Goal: Task Accomplishment & Management: Complete application form

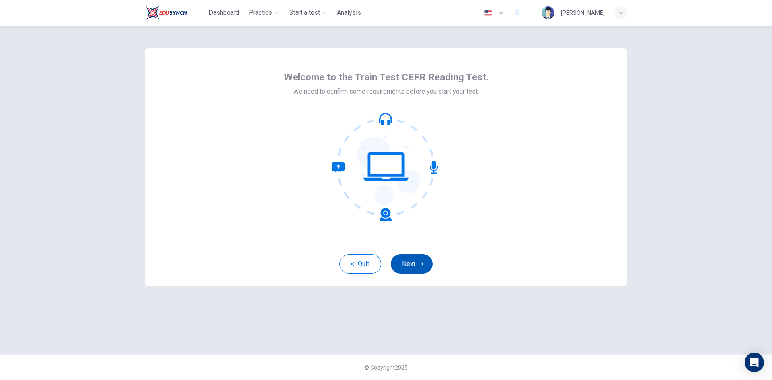
click at [411, 264] on button "Next" at bounding box center [412, 263] width 42 height 19
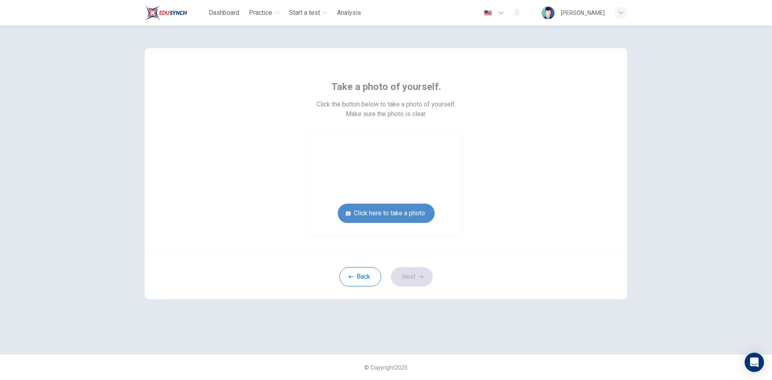
click at [401, 211] on button "Click here to take a photo" at bounding box center [386, 213] width 97 height 19
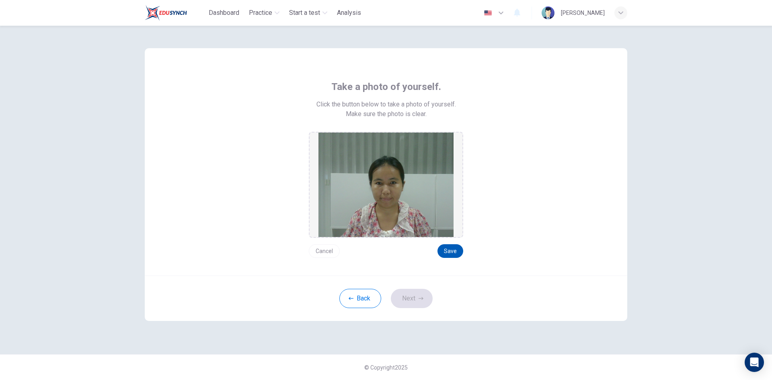
click at [453, 250] on button "Save" at bounding box center [450, 251] width 26 height 14
click at [410, 295] on button "Next" at bounding box center [412, 298] width 42 height 19
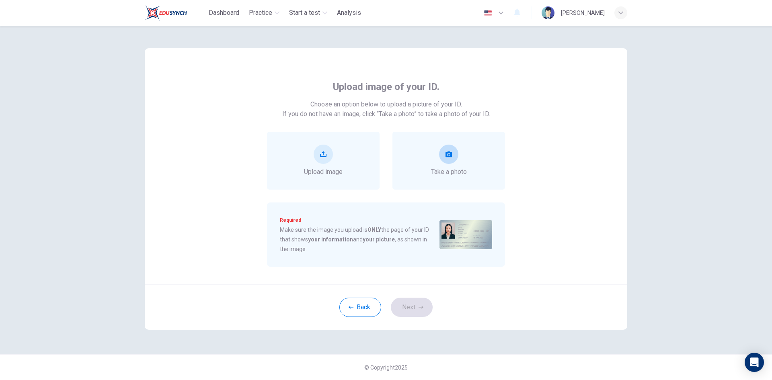
click at [454, 154] on button "take photo" at bounding box center [448, 154] width 19 height 19
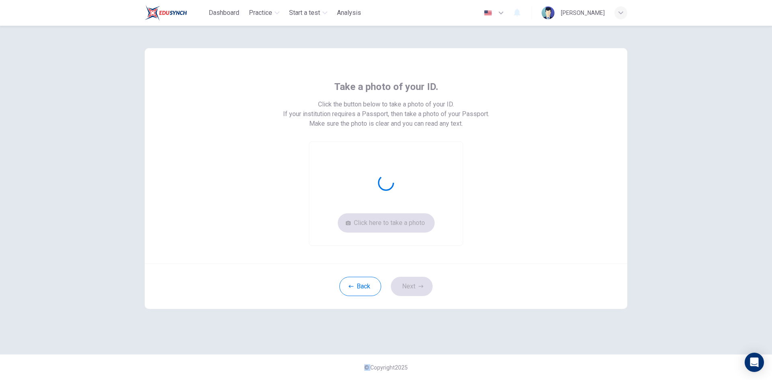
click at [454, 154] on div "Click here to take a photo" at bounding box center [386, 193] width 154 height 104
click at [417, 223] on button "Click here to take a photo" at bounding box center [386, 222] width 97 height 19
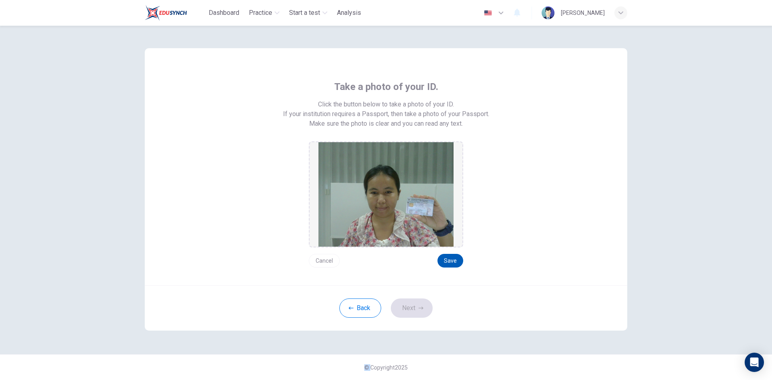
click at [447, 260] on button "Save" at bounding box center [450, 261] width 26 height 14
click at [415, 308] on button "Next" at bounding box center [412, 308] width 42 height 19
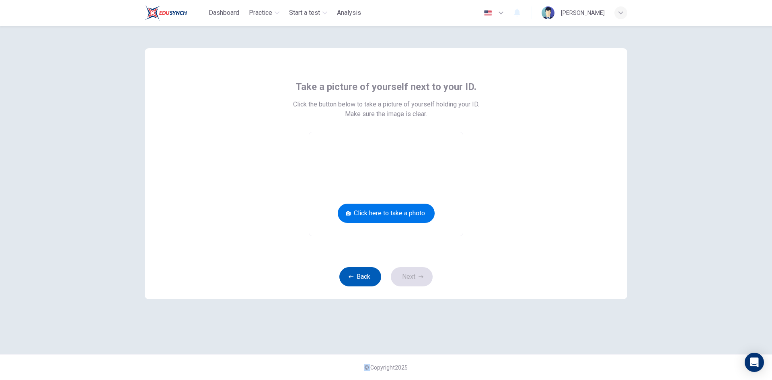
click at [352, 277] on icon "button" at bounding box center [350, 276] width 5 height 3
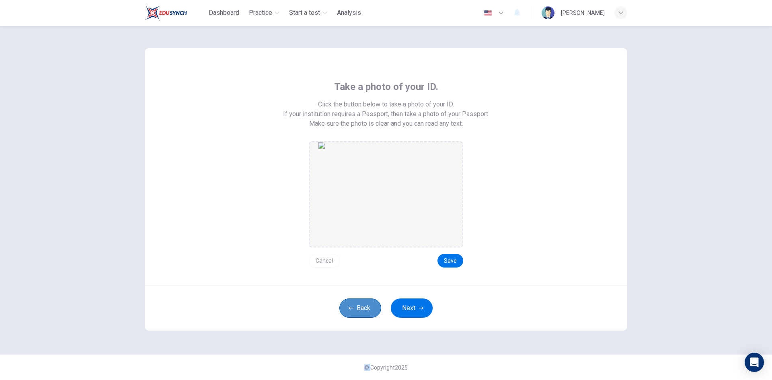
click at [354, 307] on button "Back" at bounding box center [360, 308] width 42 height 19
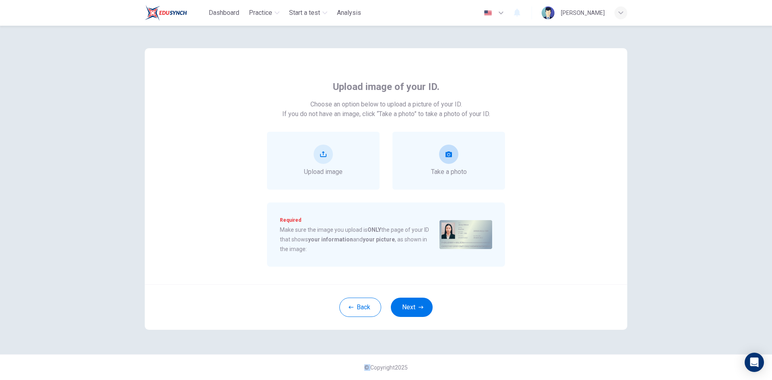
click at [456, 153] on button "take photo" at bounding box center [448, 154] width 19 height 19
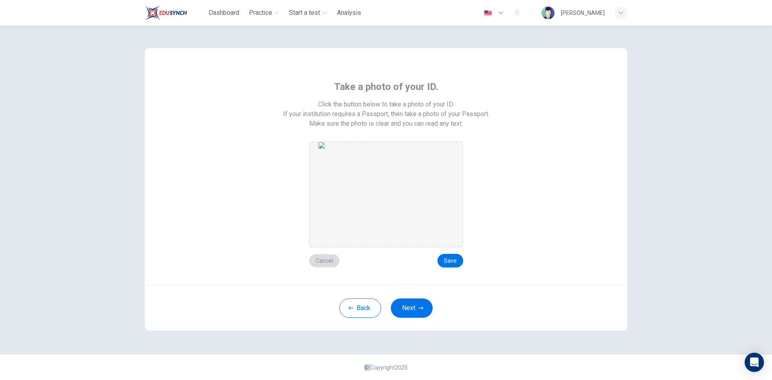
click at [328, 259] on button "Cancel" at bounding box center [324, 261] width 31 height 14
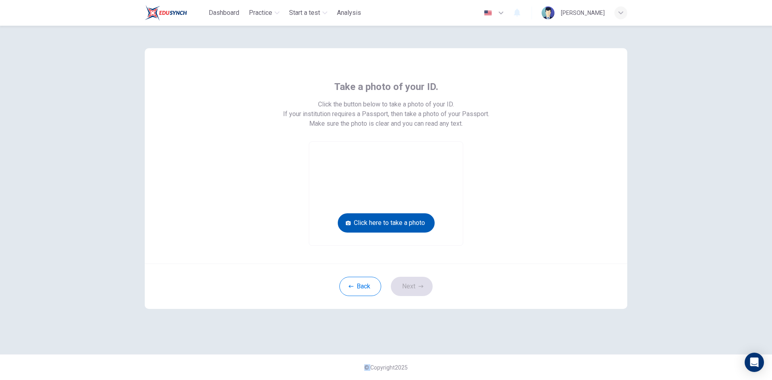
click at [421, 218] on button "Click here to take a photo" at bounding box center [386, 222] width 97 height 19
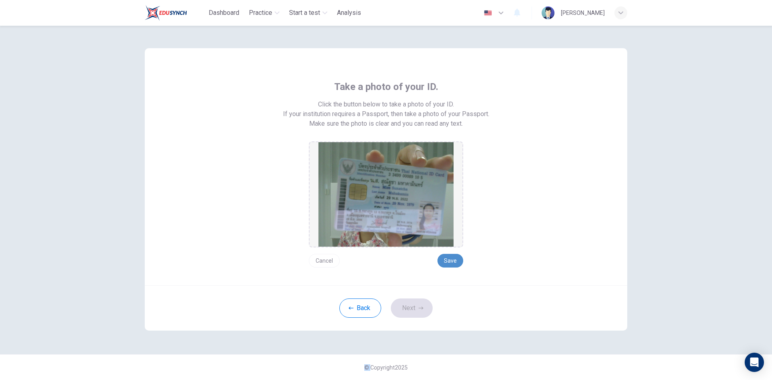
click at [448, 258] on button "Save" at bounding box center [450, 261] width 26 height 14
click at [412, 311] on button "Next" at bounding box center [412, 308] width 42 height 19
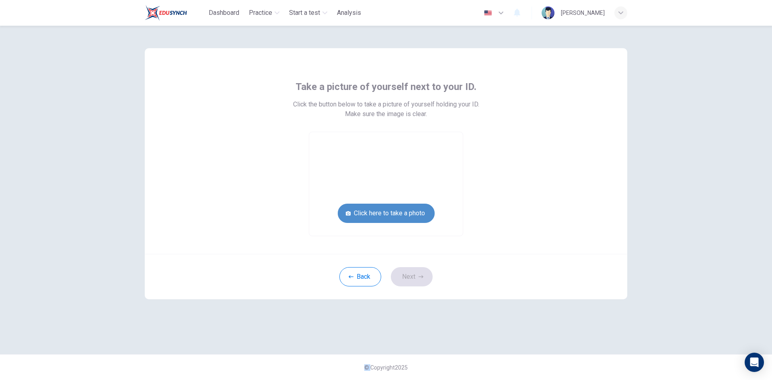
click at [415, 213] on button "Click here to take a photo" at bounding box center [386, 213] width 97 height 19
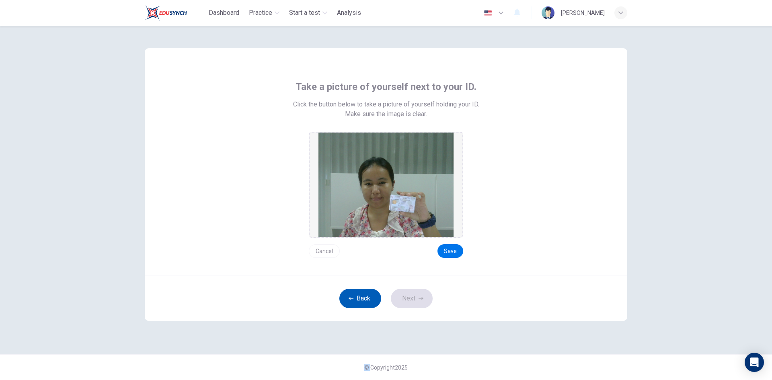
click at [352, 296] on button "Back" at bounding box center [360, 298] width 42 height 19
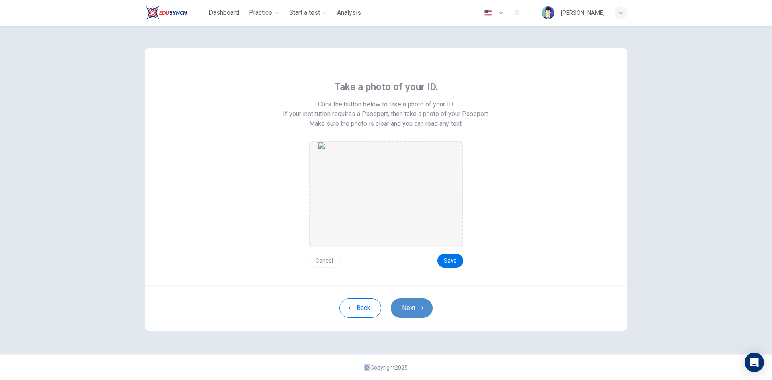
click at [417, 303] on button "Next" at bounding box center [412, 308] width 42 height 19
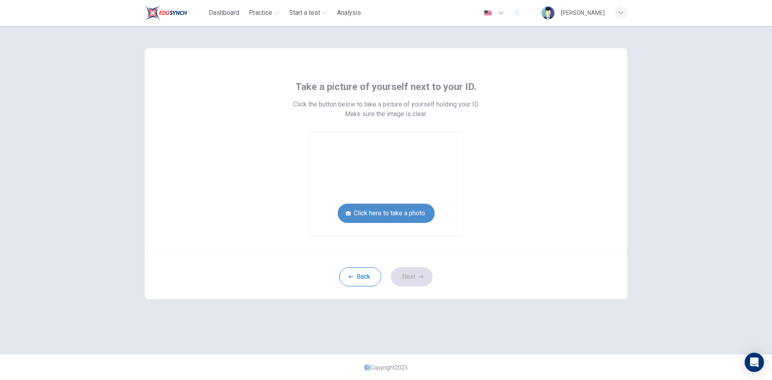
click at [408, 213] on button "Click here to take a photo" at bounding box center [386, 213] width 97 height 19
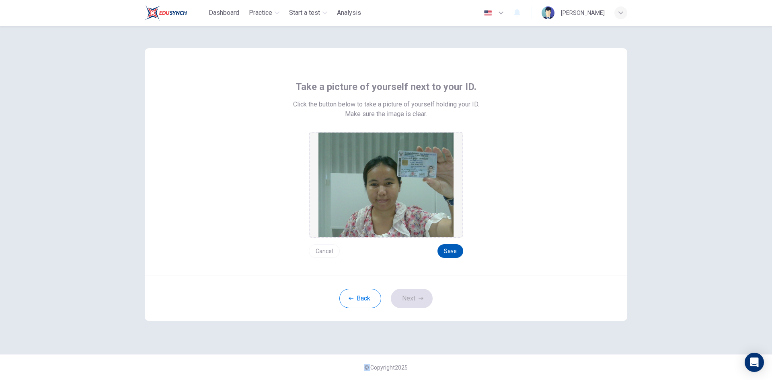
click at [454, 253] on button "Save" at bounding box center [450, 251] width 26 height 14
click at [407, 301] on button "Next" at bounding box center [412, 298] width 42 height 19
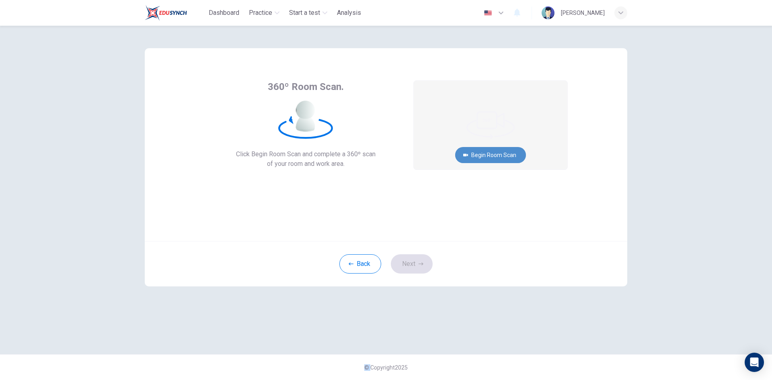
click at [496, 153] on button "Begin Room Scan" at bounding box center [490, 155] width 71 height 16
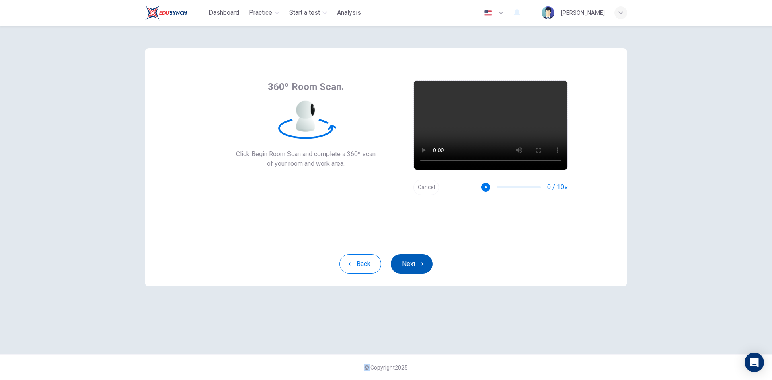
click at [414, 262] on button "Next" at bounding box center [412, 263] width 42 height 19
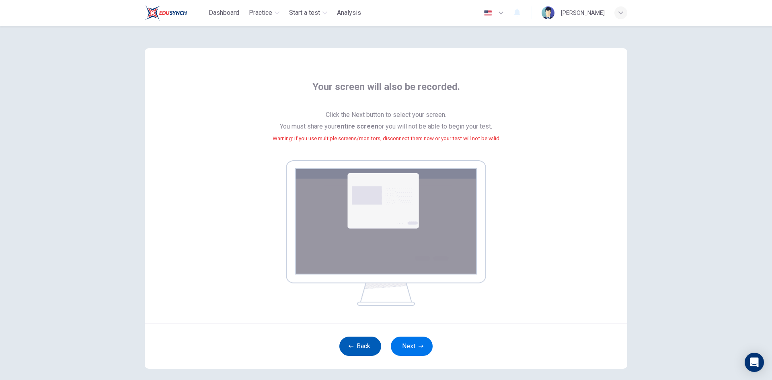
click at [348, 347] on icon "button" at bounding box center [350, 346] width 5 height 3
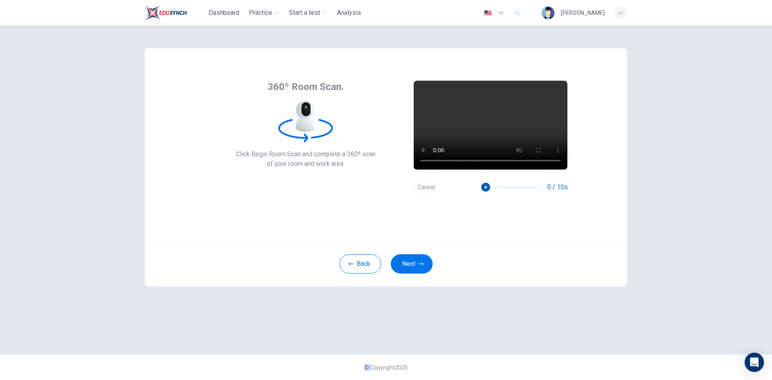
click at [486, 186] on icon "button" at bounding box center [486, 187] width 6 height 6
click at [423, 185] on button "Cancel" at bounding box center [426, 188] width 26 height 16
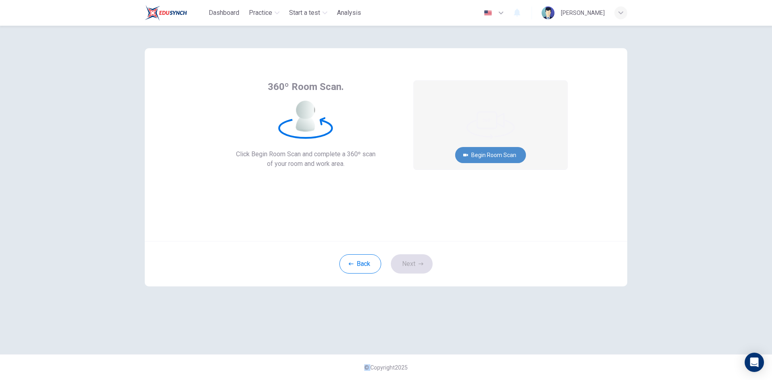
click at [501, 156] on button "Begin Room Scan" at bounding box center [490, 155] width 71 height 16
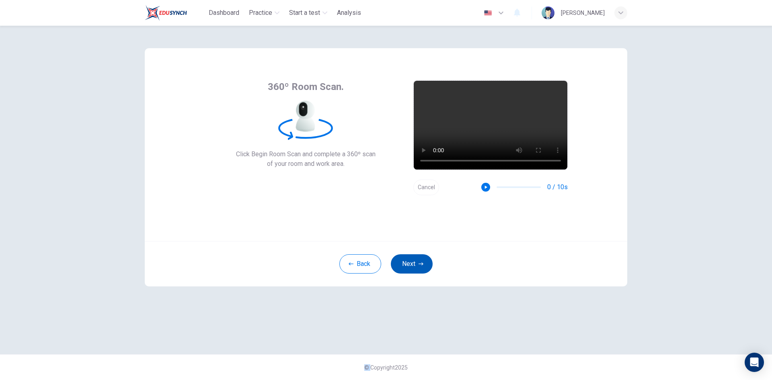
click at [419, 260] on button "Next" at bounding box center [412, 263] width 42 height 19
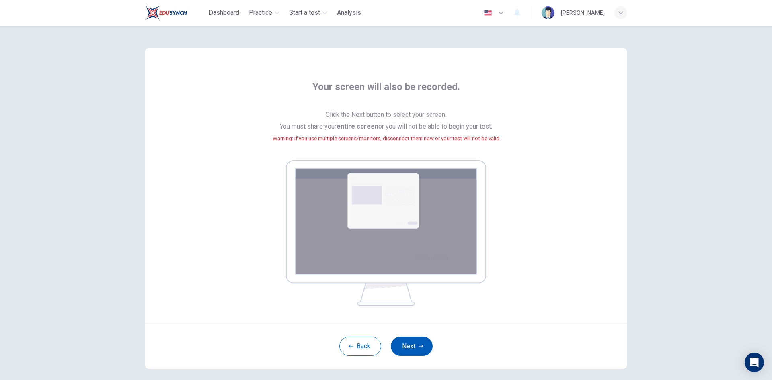
click at [406, 343] on button "Next" at bounding box center [412, 346] width 42 height 19
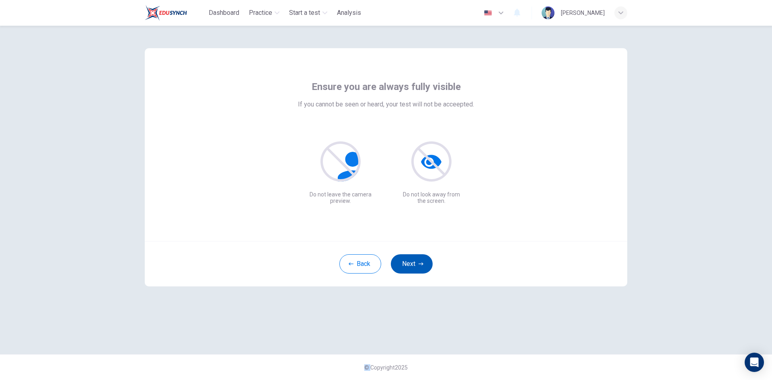
click at [409, 259] on button "Next" at bounding box center [412, 263] width 42 height 19
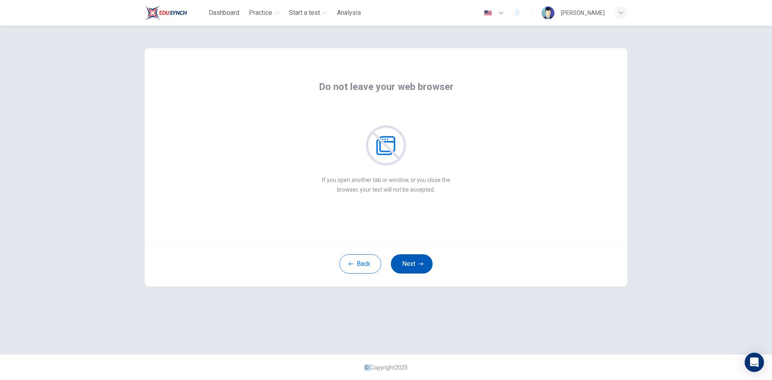
click at [418, 260] on button "Next" at bounding box center [412, 263] width 42 height 19
click at [413, 264] on button "Next" at bounding box center [412, 263] width 42 height 19
click at [414, 264] on button "Next" at bounding box center [412, 263] width 42 height 19
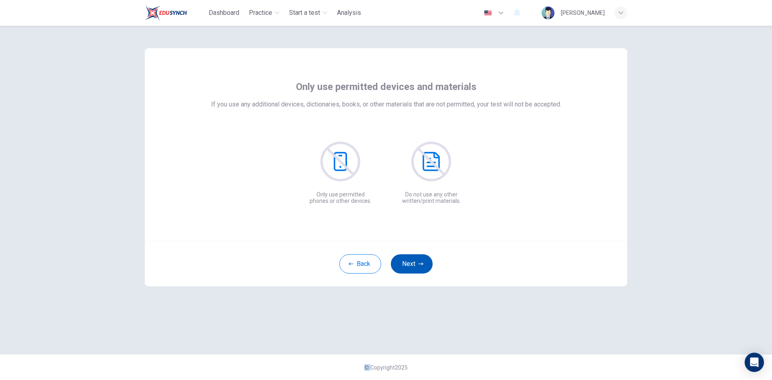
click at [416, 264] on button "Next" at bounding box center [412, 263] width 42 height 19
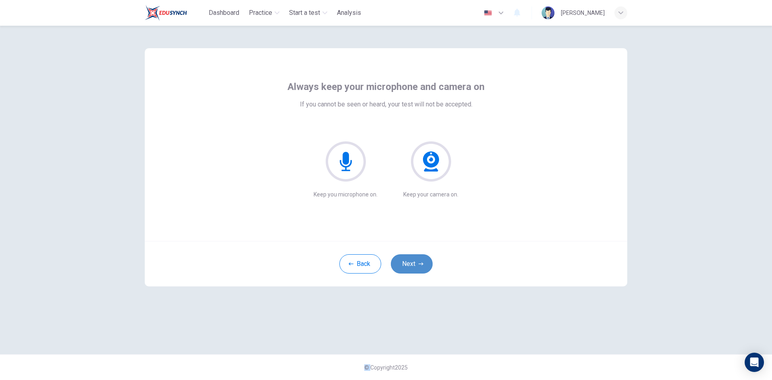
click at [408, 263] on button "Next" at bounding box center [412, 263] width 42 height 19
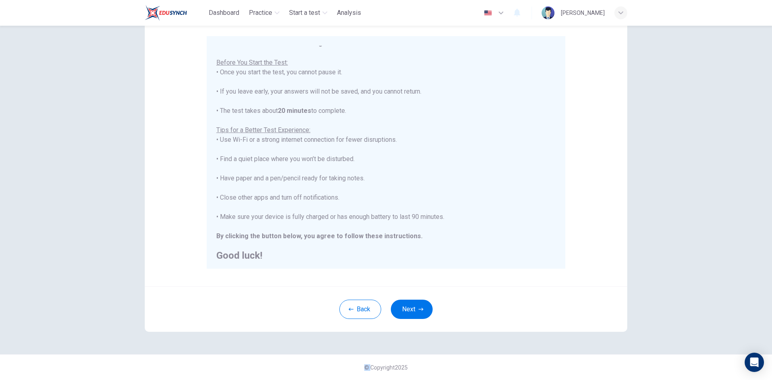
scroll to position [9, 0]
click at [410, 308] on button "Next" at bounding box center [412, 309] width 42 height 19
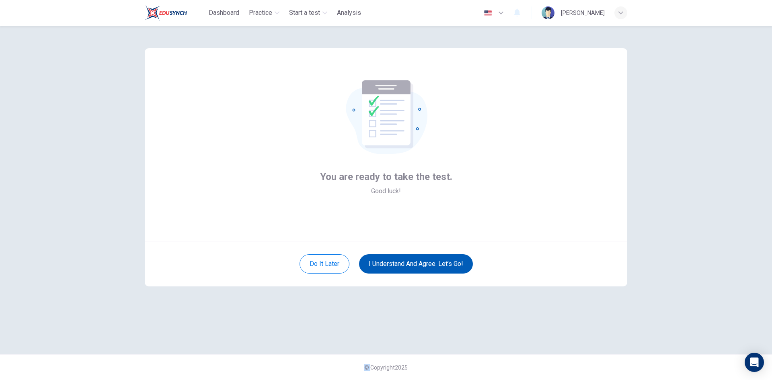
click at [411, 261] on button "I understand and agree. Let’s go!" at bounding box center [416, 263] width 114 height 19
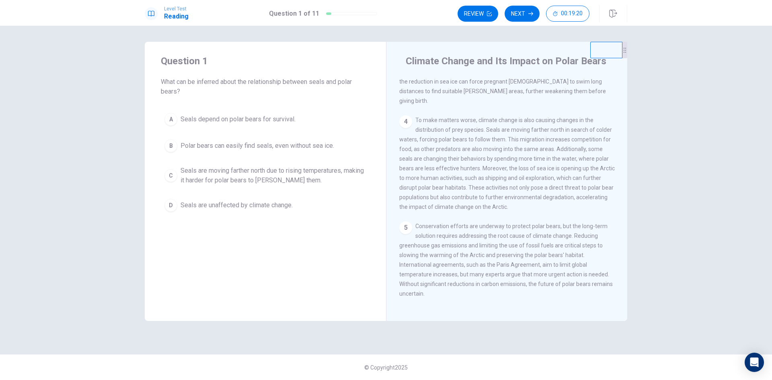
drag, startPoint x: 502, startPoint y: 125, endPoint x: 497, endPoint y: 120, distance: 6.8
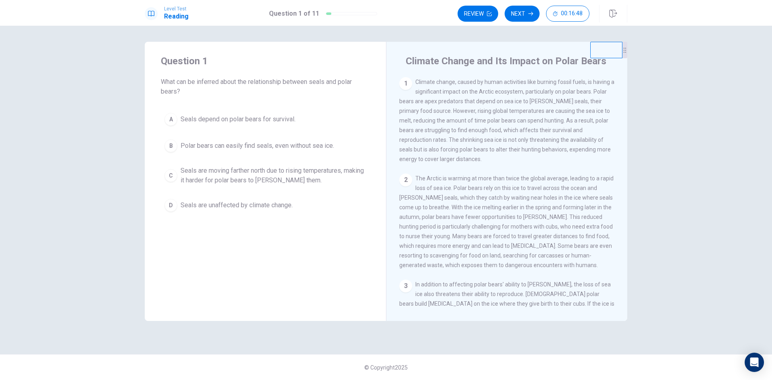
click at [272, 177] on span "Seals are moving farther north due to rising temperatures, making it harder for…" at bounding box center [273, 175] width 186 height 19
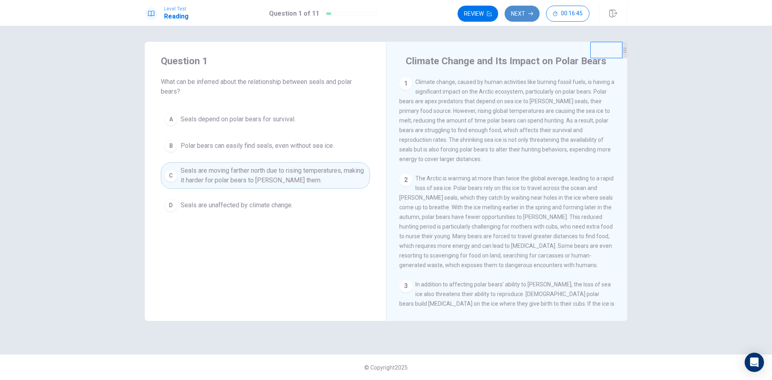
click at [526, 13] on button "Next" at bounding box center [521, 14] width 35 height 16
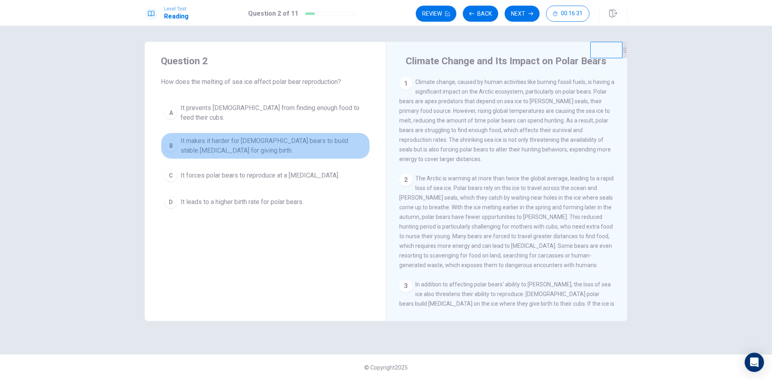
click at [292, 136] on span "It makes it harder for [DEMOGRAPHIC_DATA] bears to build stable [MEDICAL_DATA] …" at bounding box center [273, 145] width 186 height 19
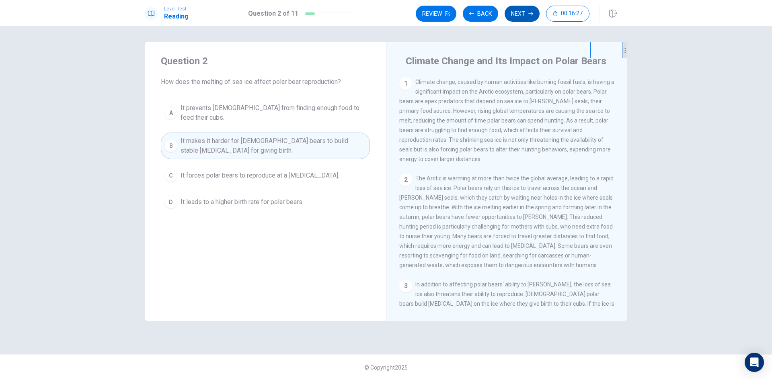
click at [528, 16] on button "Next" at bounding box center [521, 14] width 35 height 16
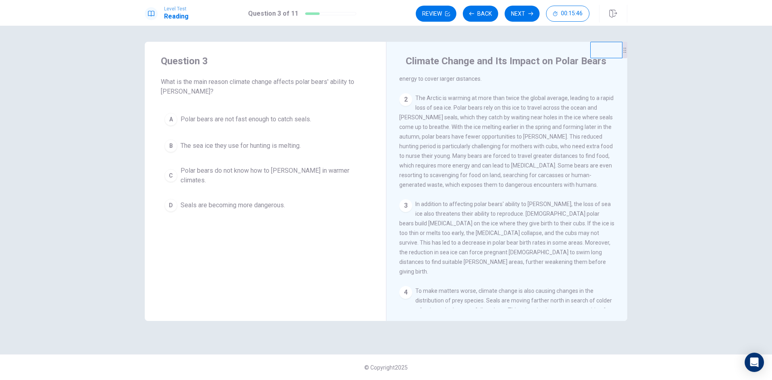
scroll to position [121, 0]
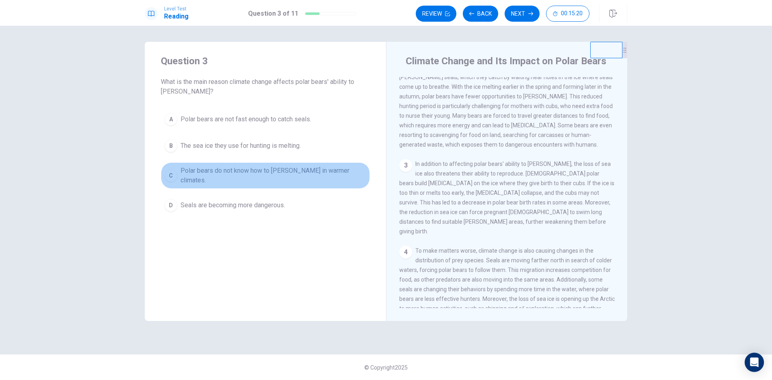
click at [306, 170] on span "Polar bears do not know how to [PERSON_NAME] in warmer climates." at bounding box center [273, 175] width 186 height 19
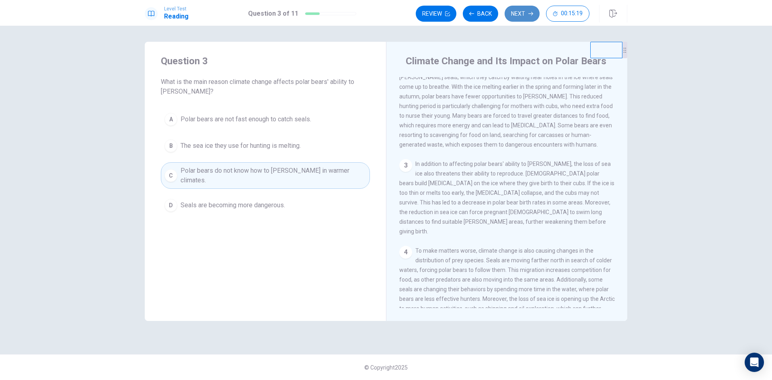
click at [517, 17] on button "Next" at bounding box center [521, 14] width 35 height 16
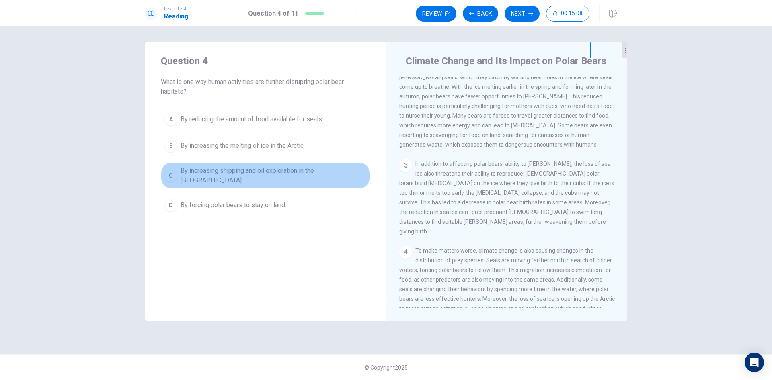
click at [257, 173] on span "By increasing shipping and oil exploration in the [GEOGRAPHIC_DATA]." at bounding box center [273, 175] width 186 height 19
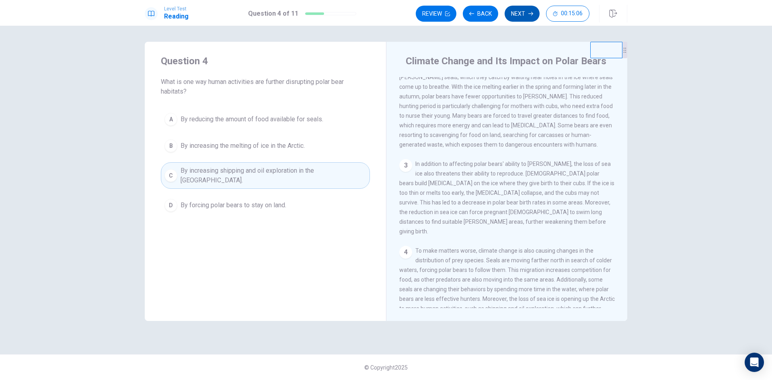
click at [525, 17] on button "Next" at bounding box center [521, 14] width 35 height 16
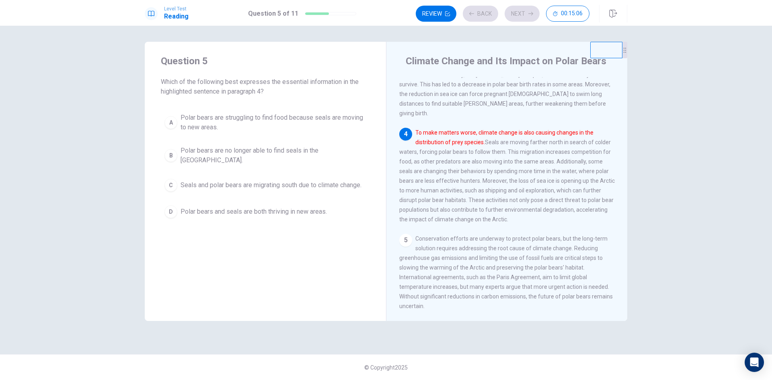
scroll to position [240, 0]
click at [295, 150] on span "Polar bears are no longer able to find seals in the [GEOGRAPHIC_DATA]." at bounding box center [273, 155] width 186 height 19
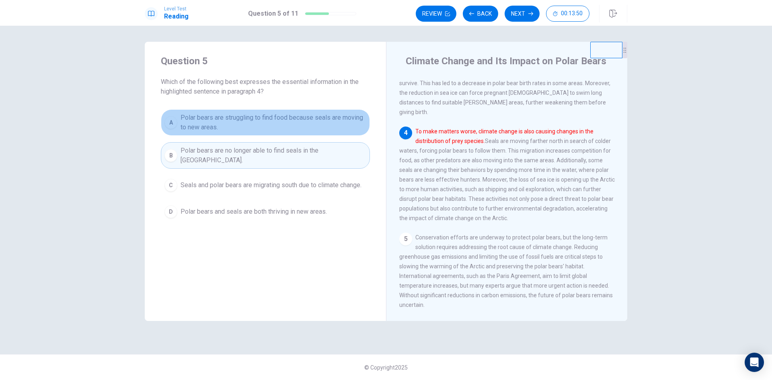
click at [329, 119] on span "Polar bears are struggling to find food because seals are moving to new areas." at bounding box center [273, 122] width 186 height 19
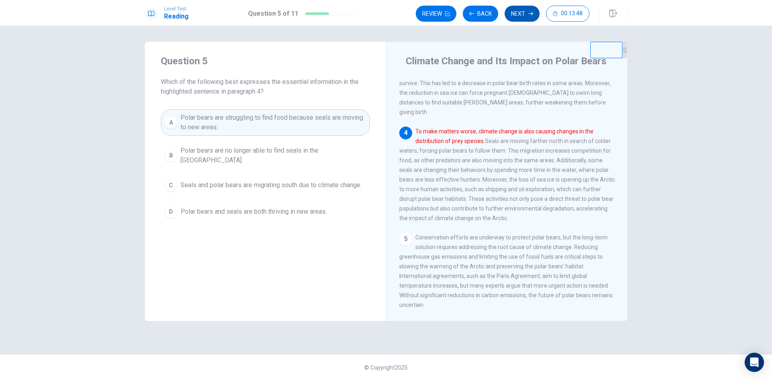
click at [524, 16] on button "Next" at bounding box center [521, 14] width 35 height 16
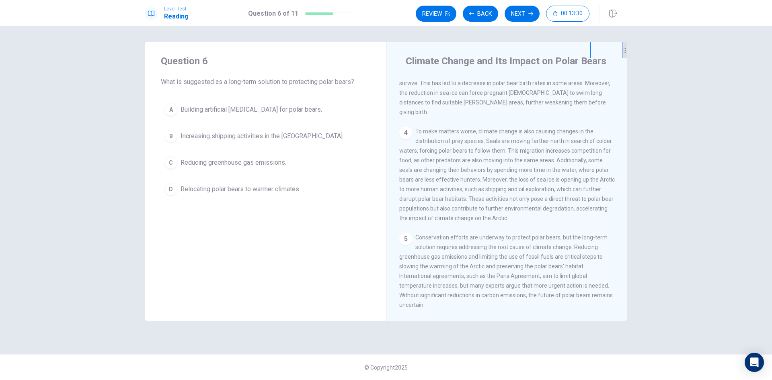
click at [259, 161] on span "Reducing greenhouse gas emissions." at bounding box center [233, 163] width 106 height 10
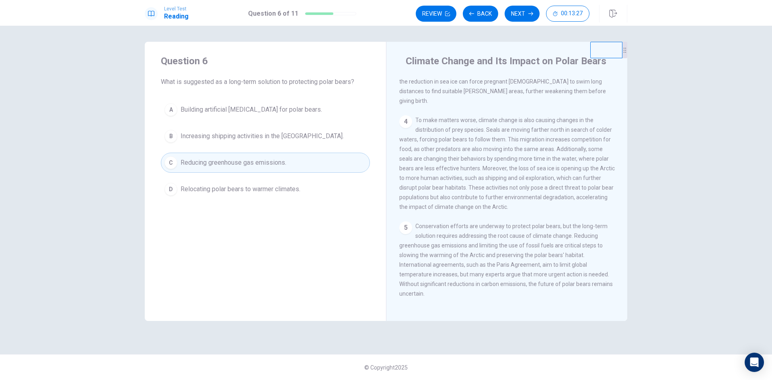
scroll to position [259, 0]
click at [516, 17] on button "Next" at bounding box center [521, 14] width 35 height 16
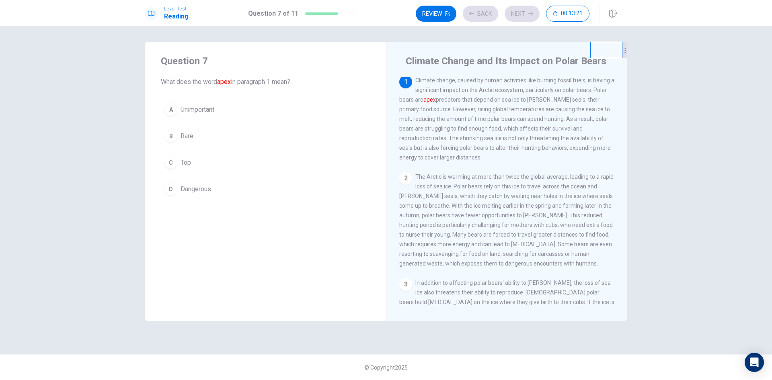
scroll to position [0, 0]
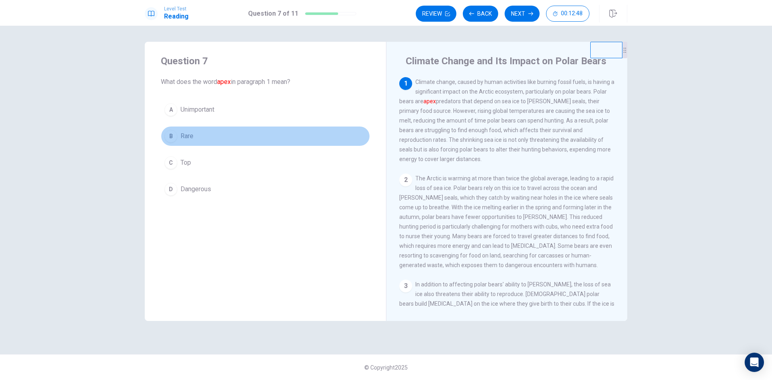
click at [208, 134] on button "B Rare" at bounding box center [265, 136] width 209 height 20
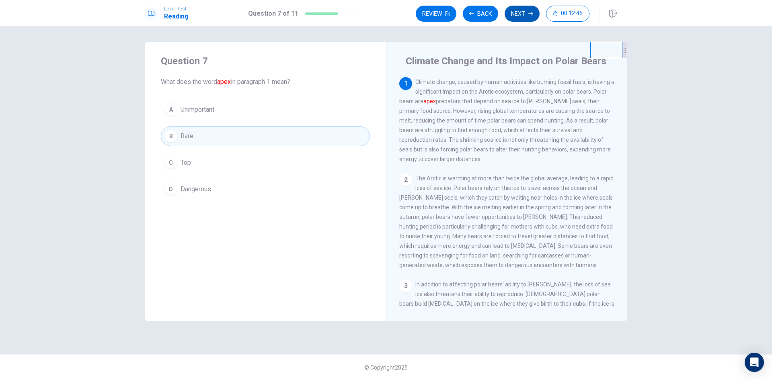
click at [528, 20] on button "Next" at bounding box center [521, 14] width 35 height 16
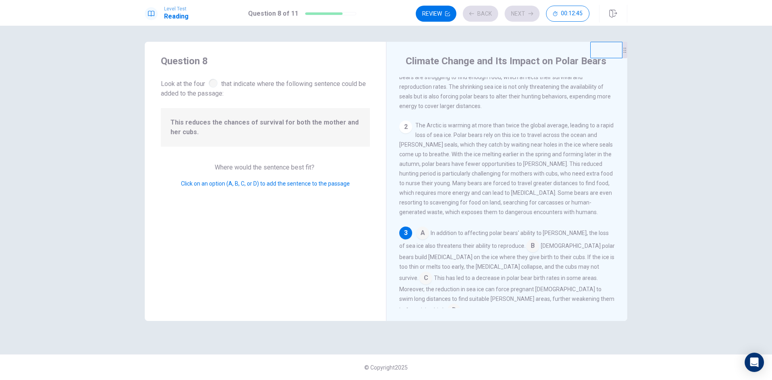
scroll to position [140, 0]
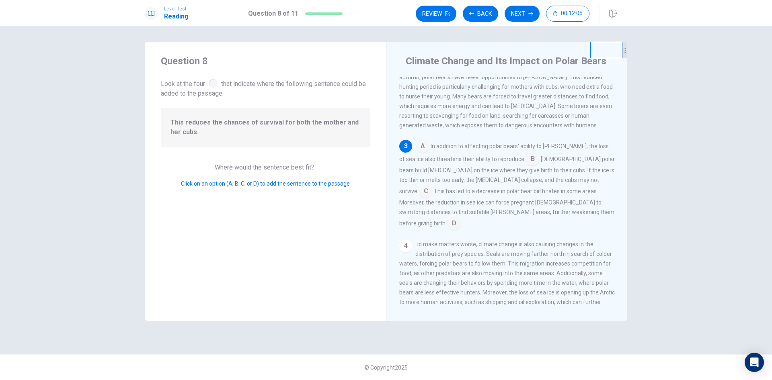
click at [460, 221] on input at bounding box center [453, 224] width 13 height 13
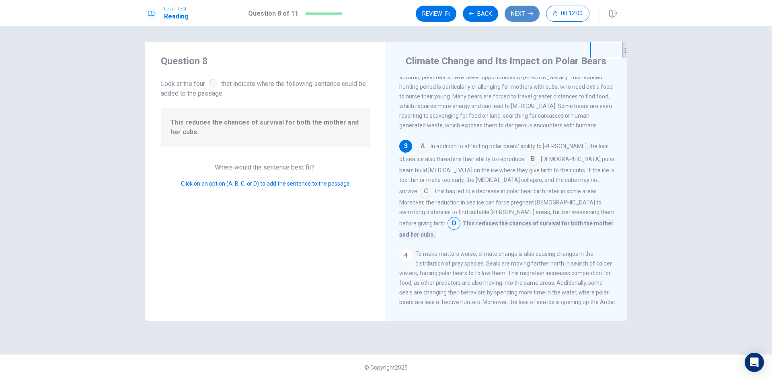
click at [521, 19] on button "Next" at bounding box center [521, 14] width 35 height 16
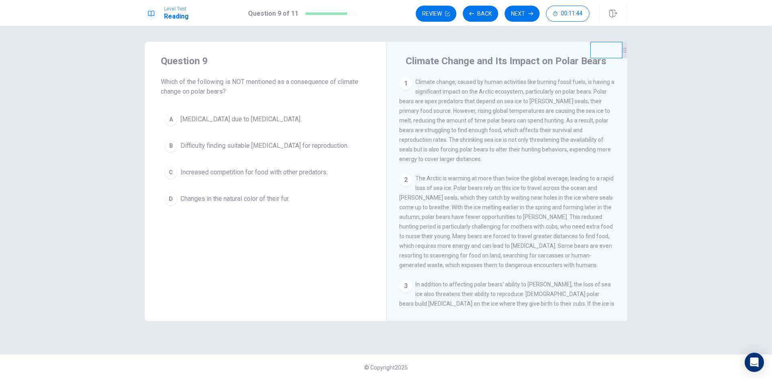
click at [279, 198] on span "Changes in the natural color of their fur." at bounding box center [234, 199] width 109 height 10
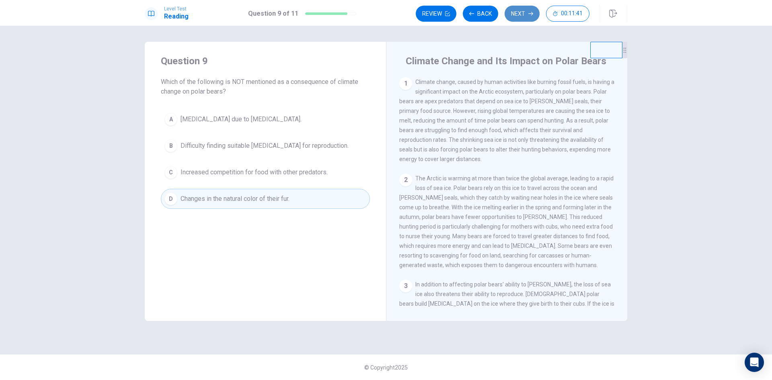
click at [523, 18] on button "Next" at bounding box center [521, 14] width 35 height 16
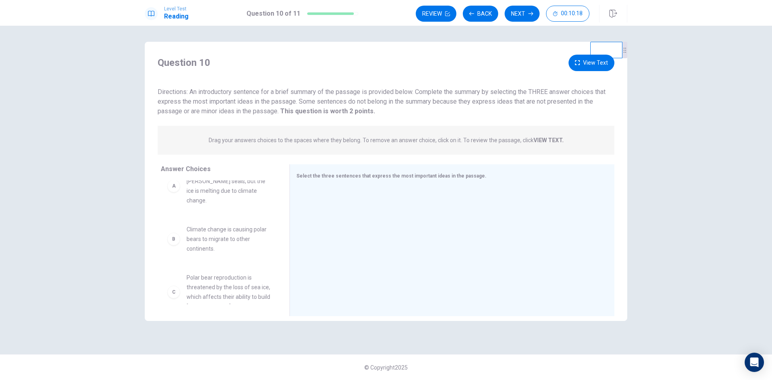
scroll to position [0, 0]
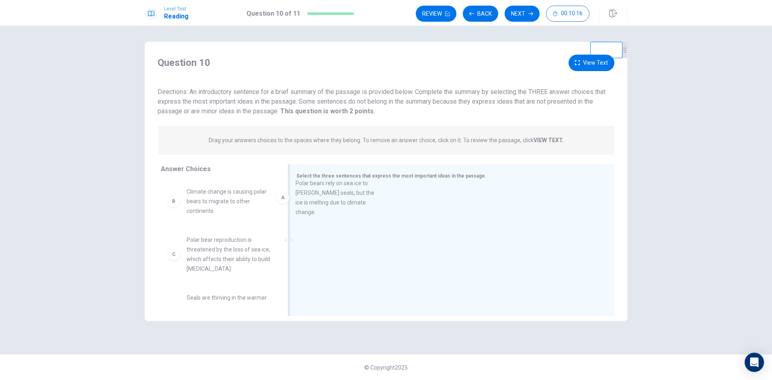
drag, startPoint x: 237, startPoint y: 206, endPoint x: 353, endPoint y: 198, distance: 116.0
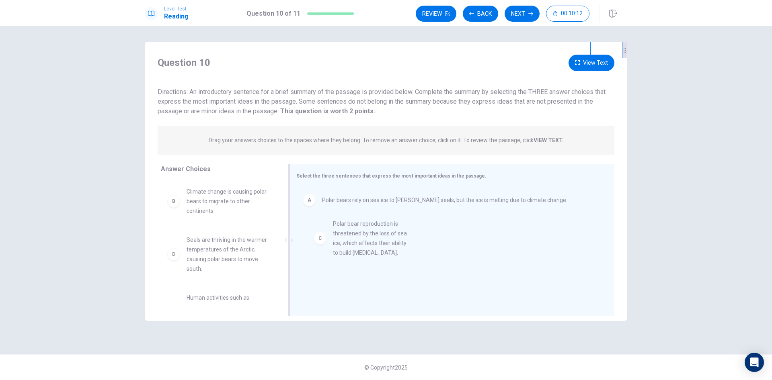
drag, startPoint x: 234, startPoint y: 257, endPoint x: 388, endPoint y: 240, distance: 155.2
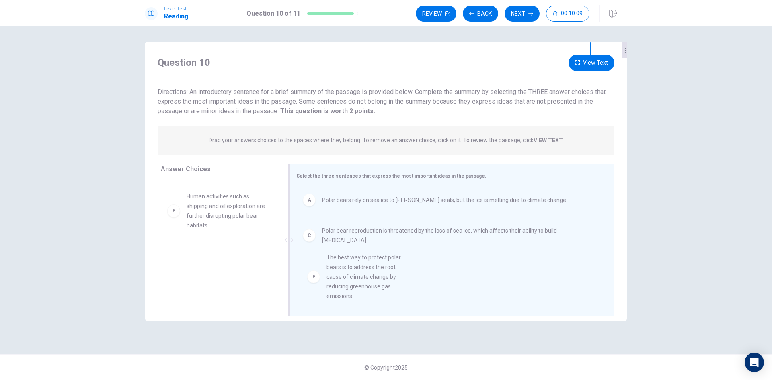
scroll to position [8, 0]
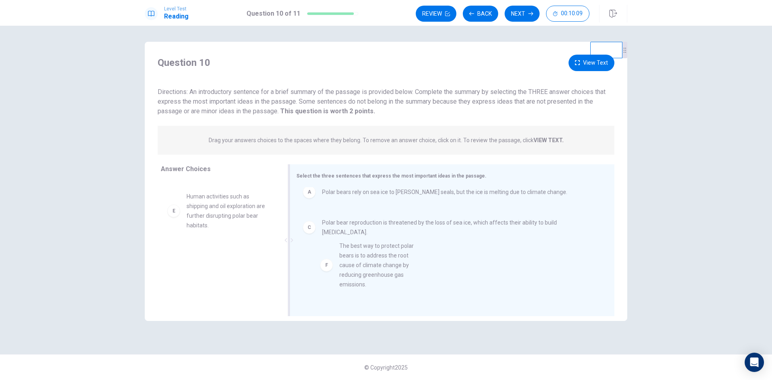
drag, startPoint x: 227, startPoint y: 270, endPoint x: 382, endPoint y: 262, distance: 155.3
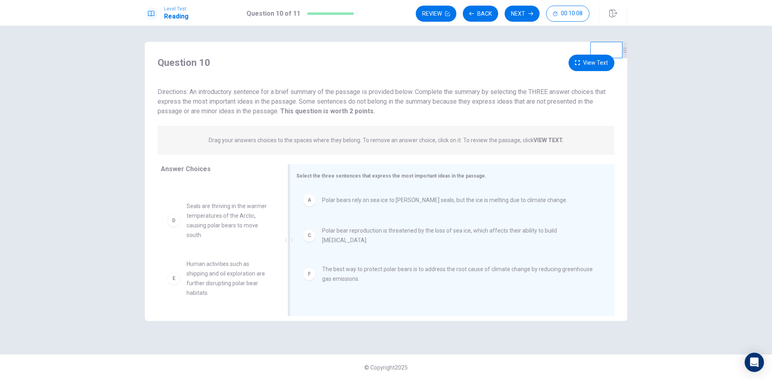
scroll to position [34, 0]
click at [526, 18] on button "Next" at bounding box center [521, 14] width 35 height 16
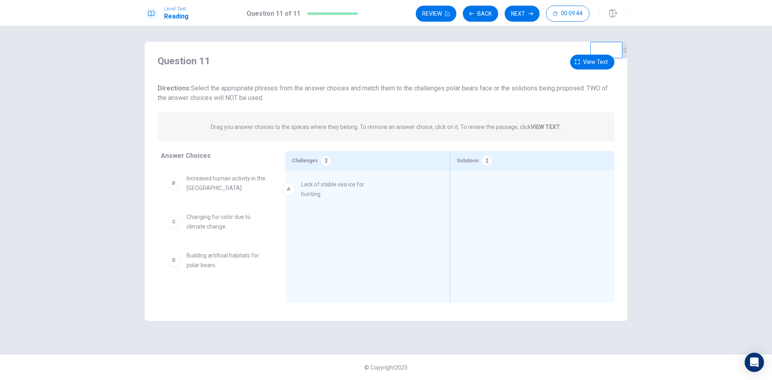
drag, startPoint x: 233, startPoint y: 188, endPoint x: 352, endPoint y: 194, distance: 118.3
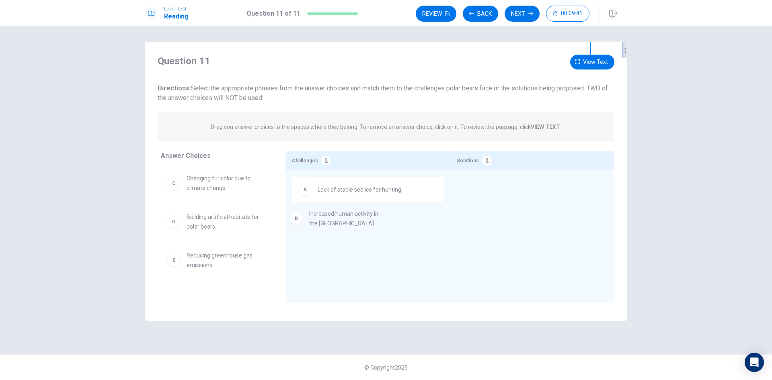
drag, startPoint x: 220, startPoint y: 190, endPoint x: 346, endPoint y: 226, distance: 130.9
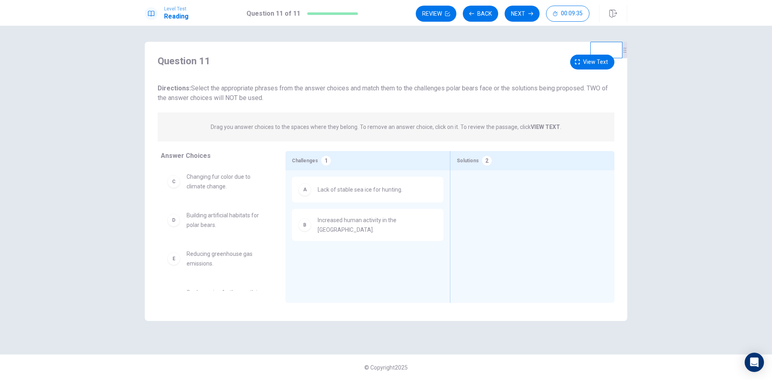
scroll to position [0, 0]
drag, startPoint x: 206, startPoint y: 222, endPoint x: 196, endPoint y: 219, distance: 10.5
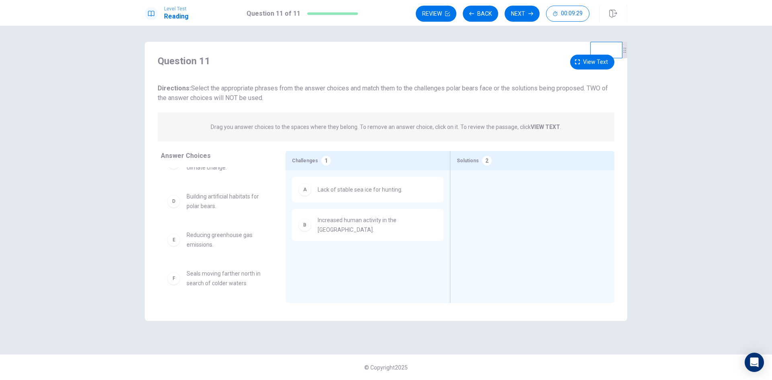
scroll to position [56, 0]
drag, startPoint x: 217, startPoint y: 280, endPoint x: 505, endPoint y: 186, distance: 303.3
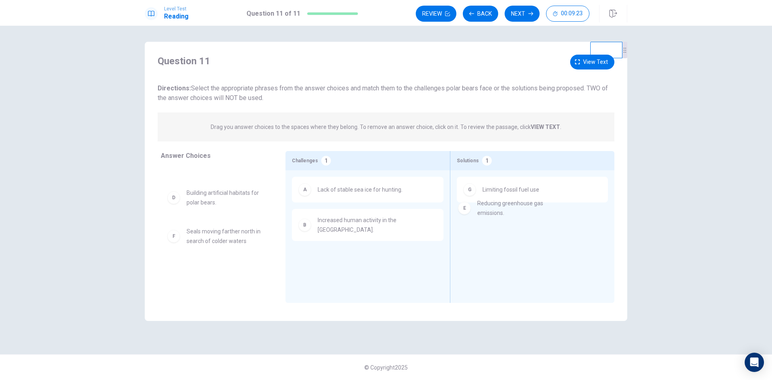
drag, startPoint x: 211, startPoint y: 239, endPoint x: 505, endPoint y: 211, distance: 295.0
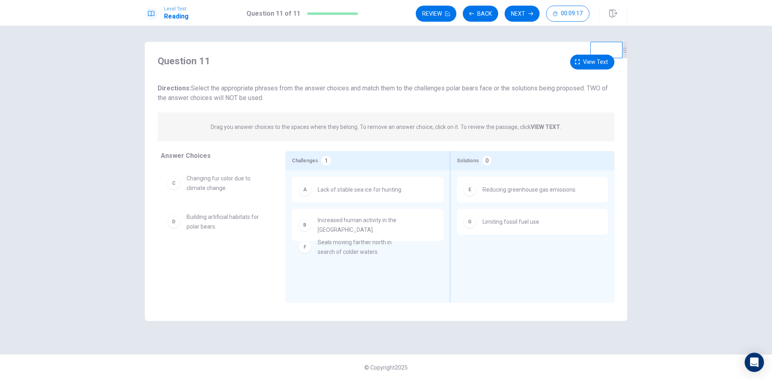
drag, startPoint x: 219, startPoint y: 263, endPoint x: 353, endPoint y: 251, distance: 134.4
click at [520, 20] on button "Next" at bounding box center [521, 14] width 35 height 16
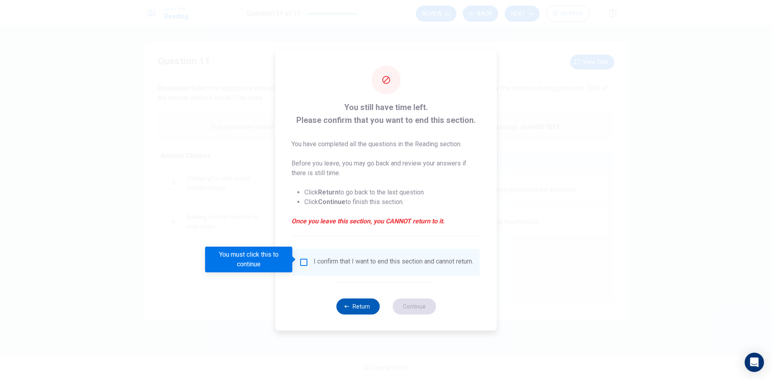
click at [349, 307] on icon "button" at bounding box center [346, 306] width 5 height 5
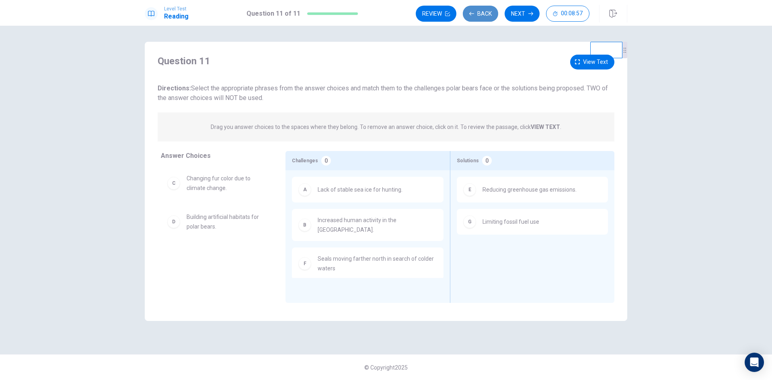
click at [477, 17] on button "Back" at bounding box center [480, 14] width 35 height 16
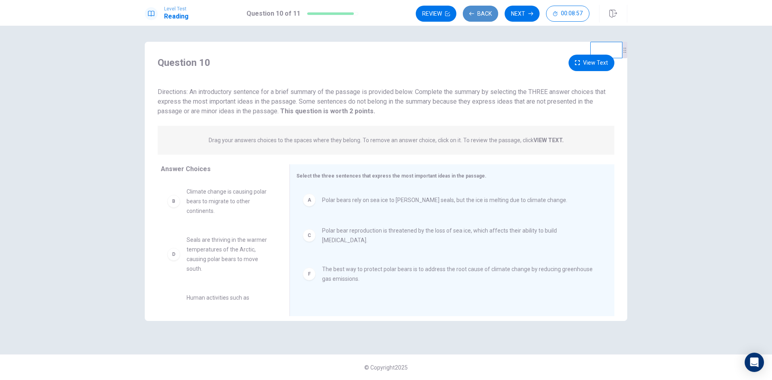
click at [477, 17] on button "Back" at bounding box center [480, 14] width 35 height 16
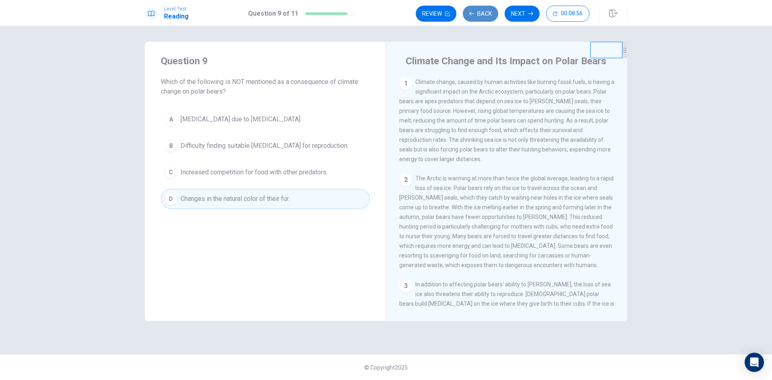
click at [477, 17] on button "Back" at bounding box center [480, 14] width 35 height 16
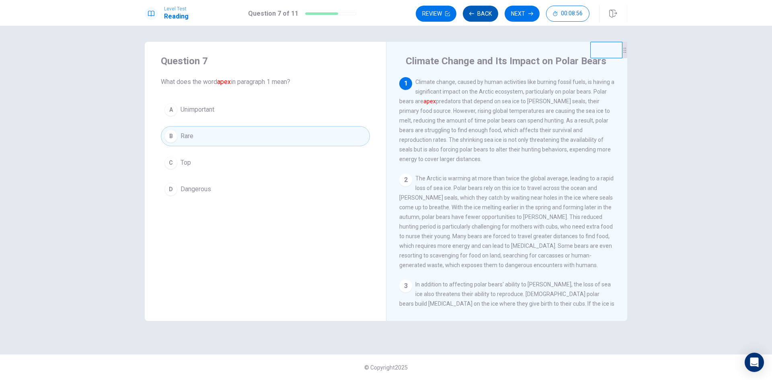
click at [477, 17] on button "Back" at bounding box center [480, 14] width 35 height 16
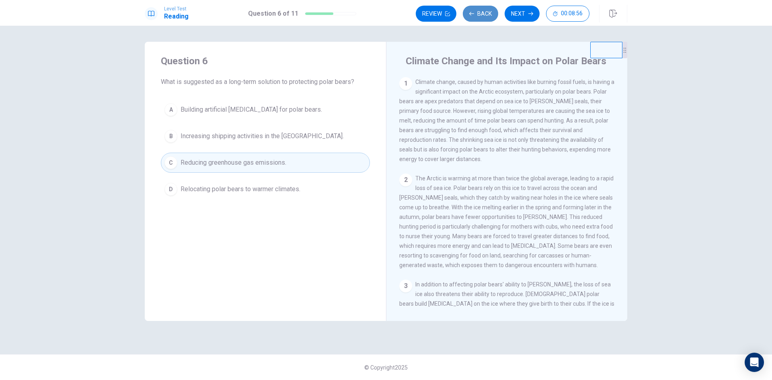
click at [477, 17] on button "Back" at bounding box center [480, 14] width 35 height 16
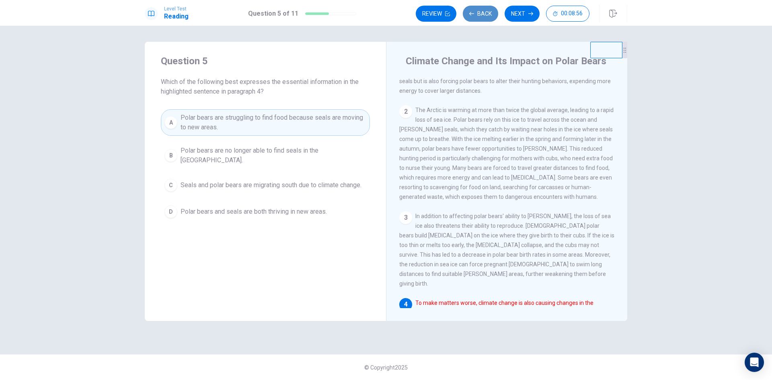
click at [477, 17] on button "Back" at bounding box center [480, 14] width 35 height 16
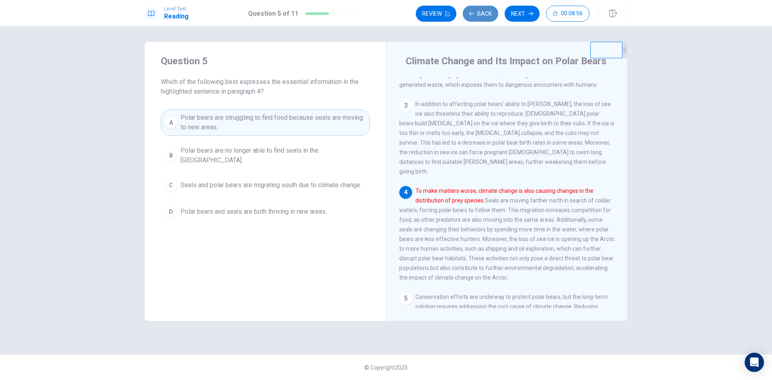
scroll to position [240, 0]
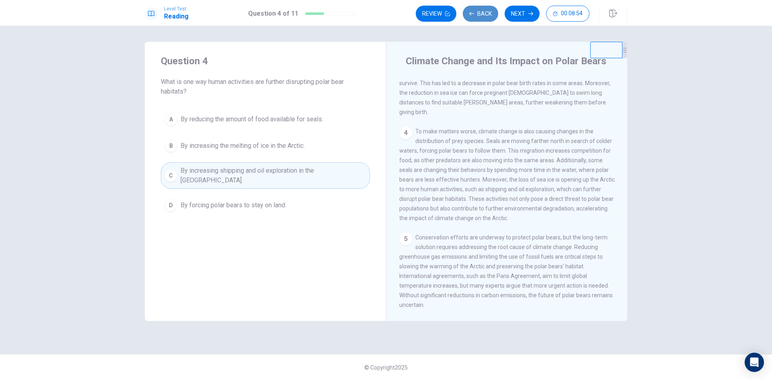
click at [477, 17] on button "Back" at bounding box center [480, 14] width 35 height 16
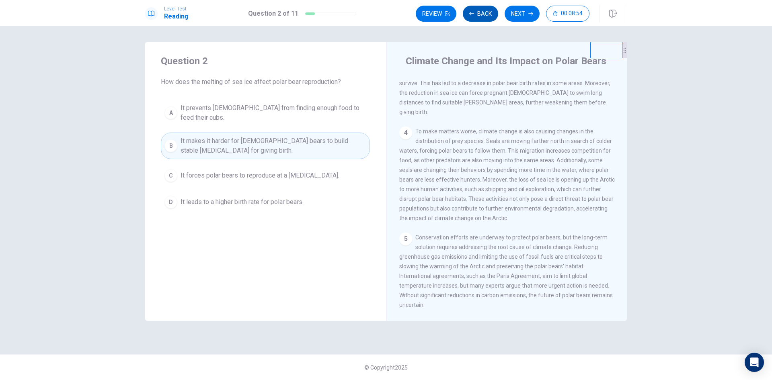
click at [477, 17] on button "Back" at bounding box center [480, 14] width 35 height 16
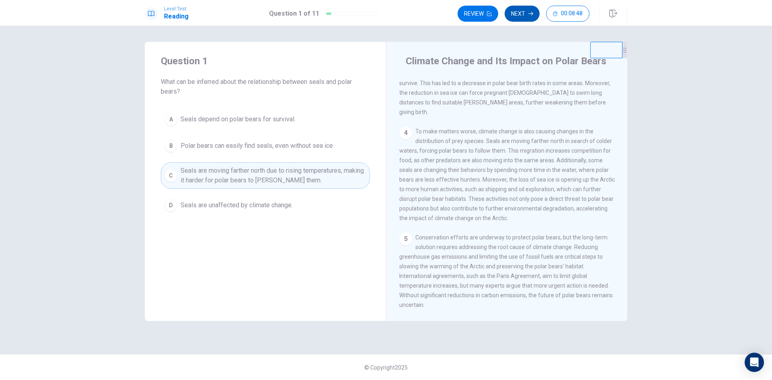
click at [523, 18] on button "Next" at bounding box center [521, 14] width 35 height 16
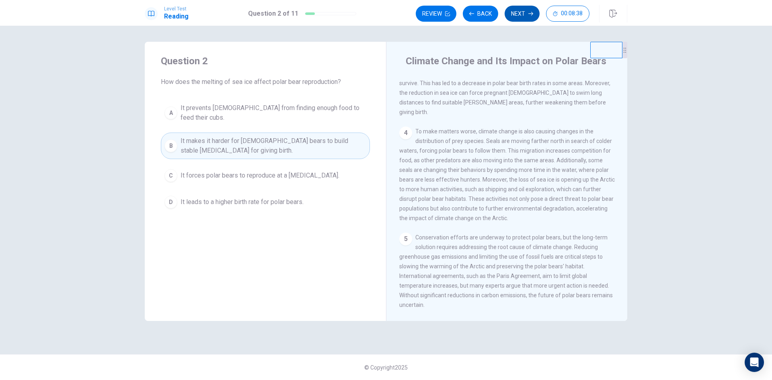
click at [523, 18] on button "Next" at bounding box center [521, 14] width 35 height 16
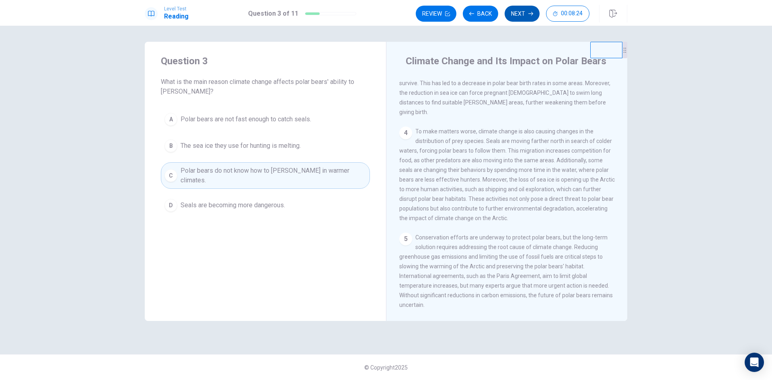
click at [520, 19] on button "Next" at bounding box center [521, 14] width 35 height 16
click at [527, 20] on button "Next" at bounding box center [521, 14] width 35 height 16
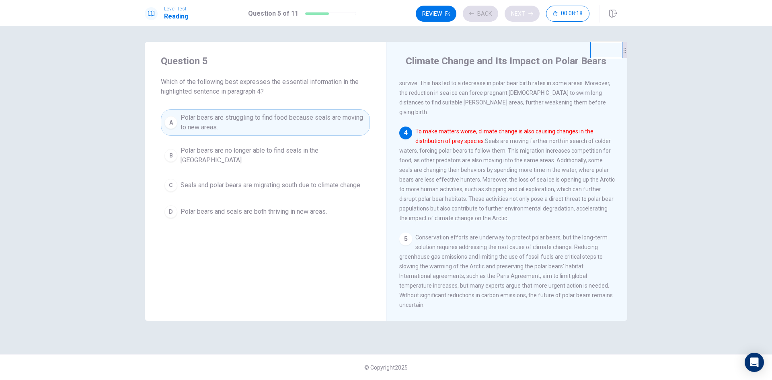
scroll to position [259, 0]
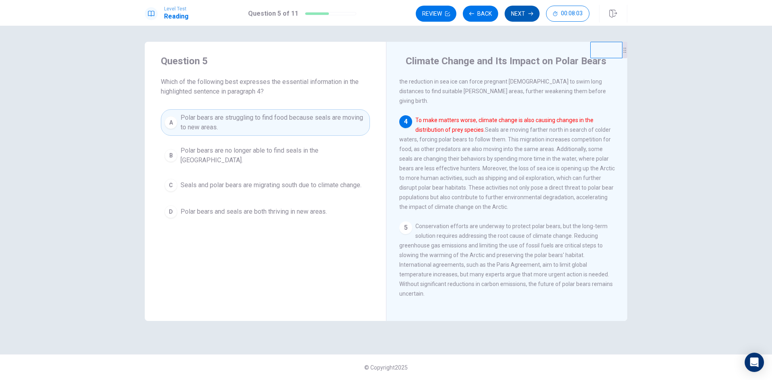
click at [525, 18] on button "Next" at bounding box center [521, 14] width 35 height 16
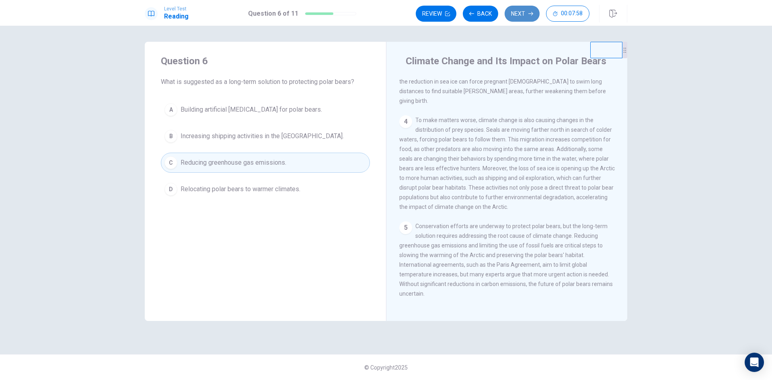
click at [517, 20] on button "Next" at bounding box center [521, 14] width 35 height 16
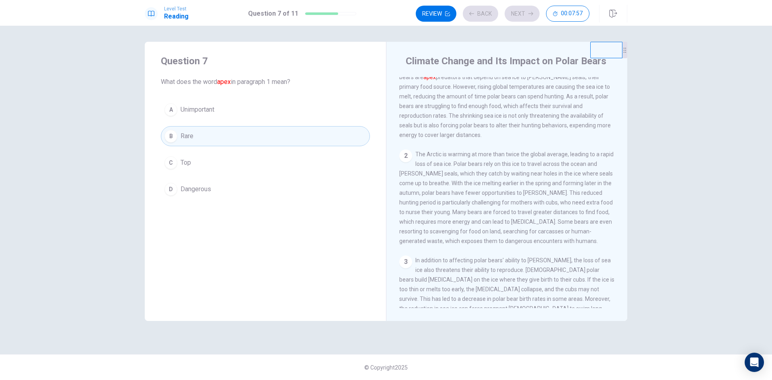
scroll to position [0, 0]
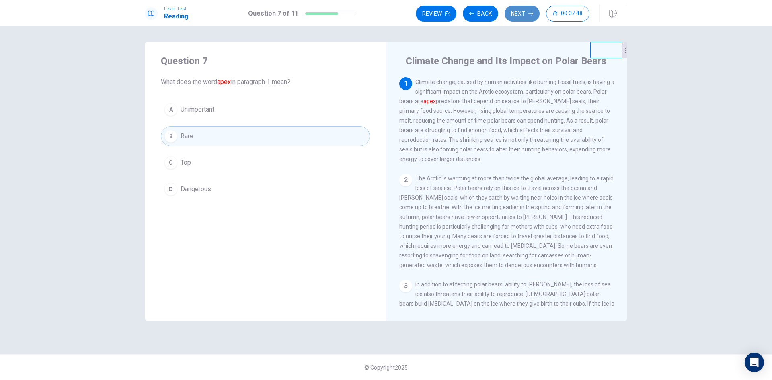
click at [518, 20] on button "Next" at bounding box center [521, 14] width 35 height 16
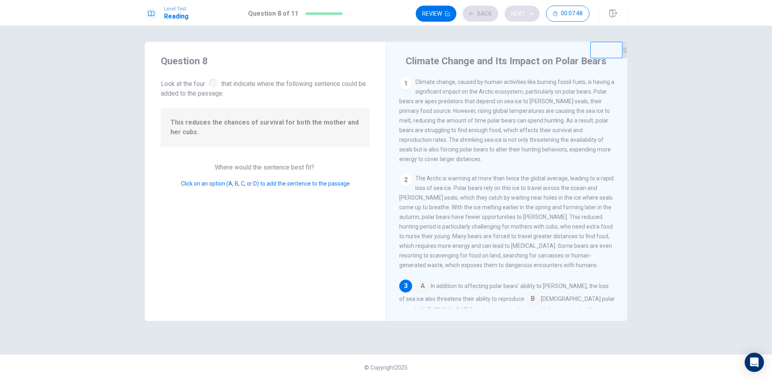
scroll to position [149, 0]
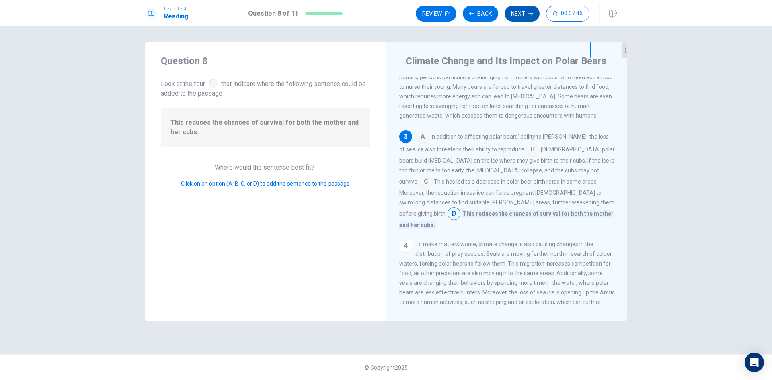
click at [523, 19] on button "Next" at bounding box center [521, 14] width 35 height 16
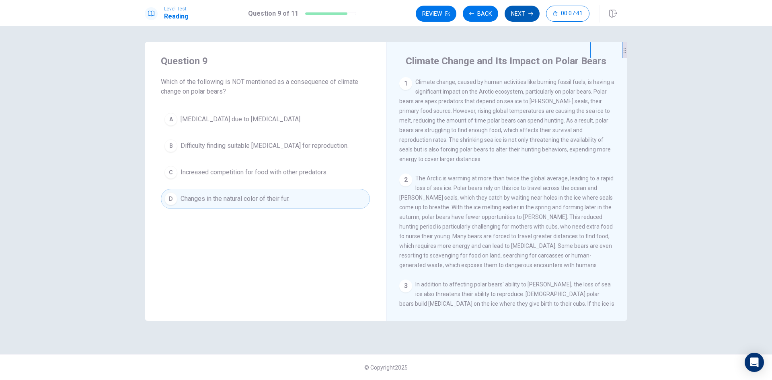
click at [524, 19] on button "Next" at bounding box center [521, 14] width 35 height 16
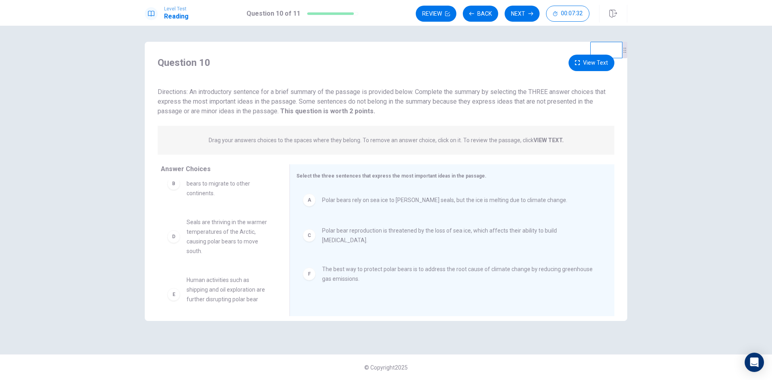
scroll to position [34, 0]
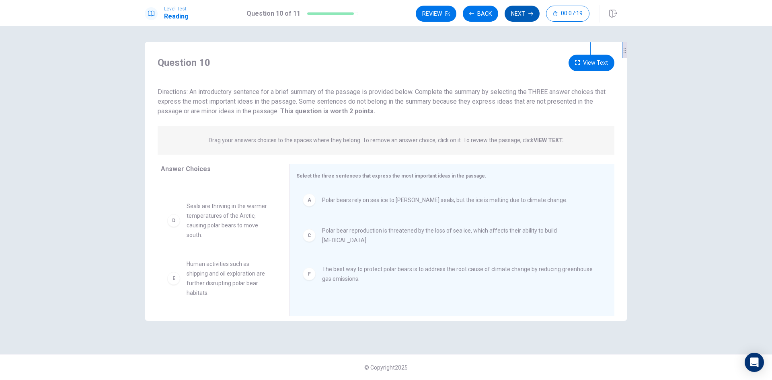
click at [528, 16] on button "Next" at bounding box center [521, 14] width 35 height 16
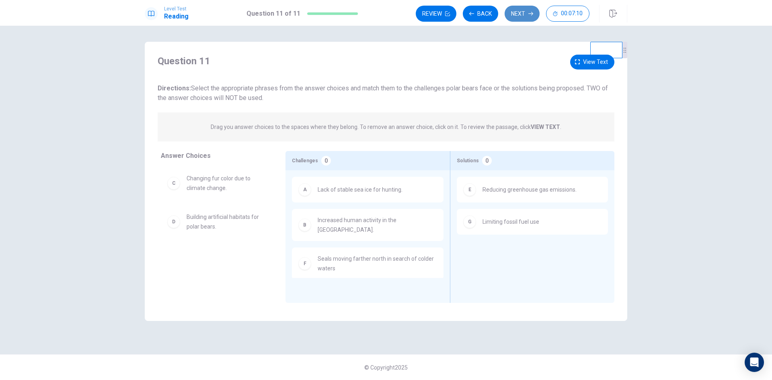
click at [521, 20] on button "Next" at bounding box center [521, 14] width 35 height 16
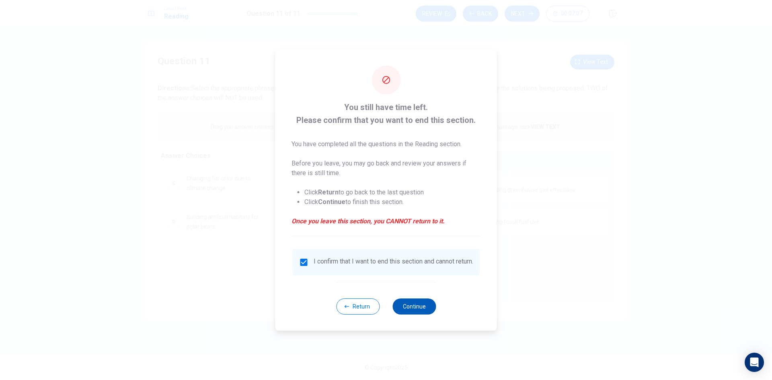
click at [415, 310] on button "Continue" at bounding box center [413, 307] width 43 height 16
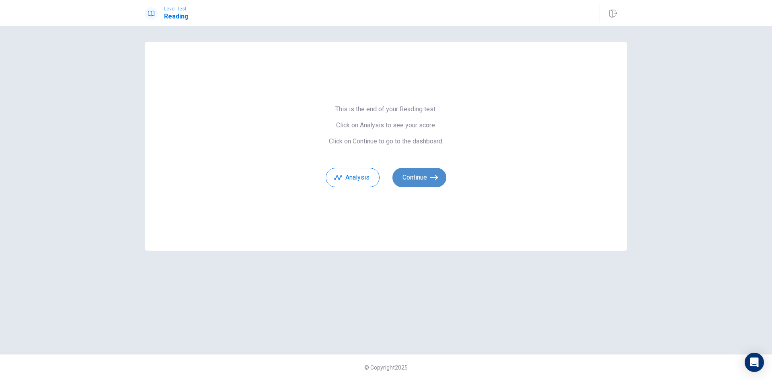
click at [411, 176] on button "Continue" at bounding box center [419, 177] width 54 height 19
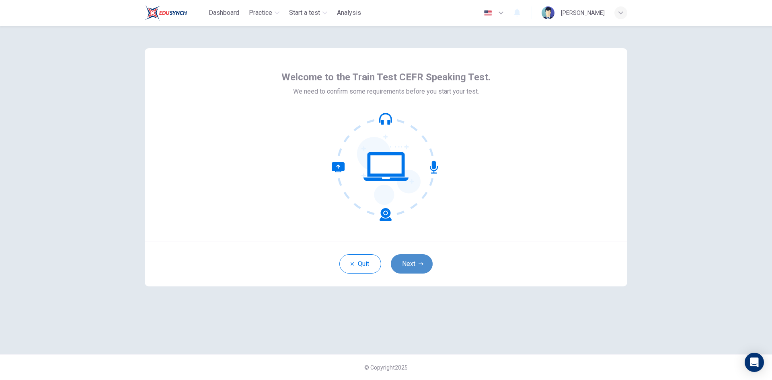
click at [412, 260] on button "Next" at bounding box center [412, 263] width 42 height 19
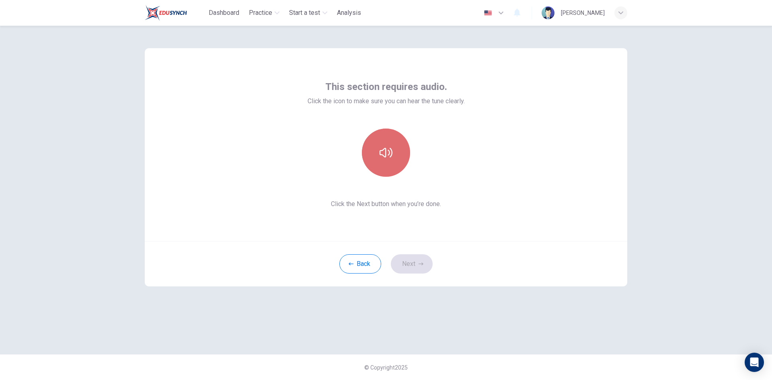
click at [379, 155] on button "button" at bounding box center [386, 153] width 48 height 48
click at [417, 262] on button "Next" at bounding box center [412, 263] width 42 height 19
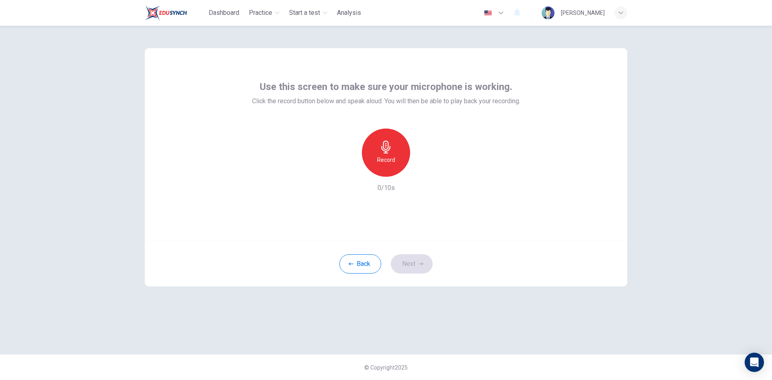
click at [386, 151] on icon "button" at bounding box center [385, 147] width 13 height 13
click at [422, 171] on icon "button" at bounding box center [424, 170] width 4 height 5
click at [349, 166] on div "button" at bounding box center [348, 170] width 13 height 13
click at [393, 150] on div "Record" at bounding box center [386, 153] width 48 height 48
click at [387, 149] on icon "button" at bounding box center [385, 147] width 9 height 13
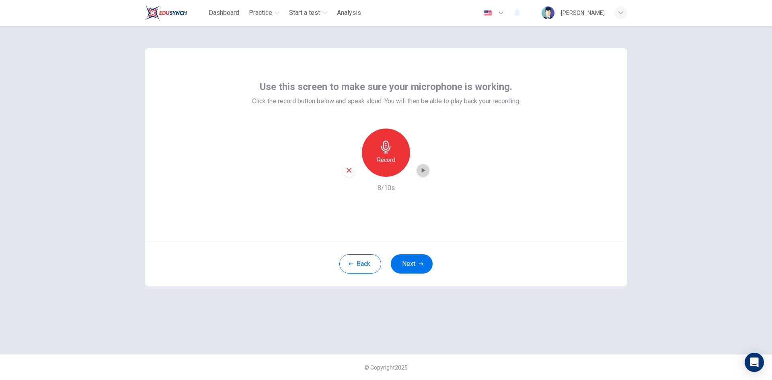
click at [426, 172] on icon "button" at bounding box center [423, 170] width 8 height 8
click at [348, 170] on icon "button" at bounding box center [348, 170] width 5 height 5
click at [388, 160] on h6 "Record" at bounding box center [386, 160] width 18 height 10
click at [383, 160] on h6 "Stop" at bounding box center [386, 160] width 12 height 10
click at [425, 172] on icon "button" at bounding box center [423, 170] width 8 height 8
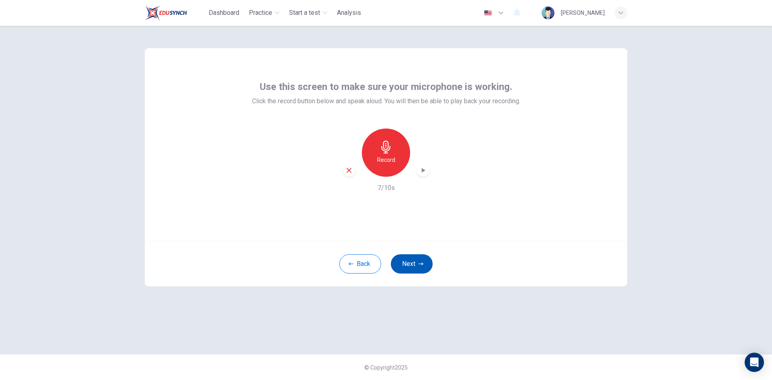
click at [410, 263] on button "Next" at bounding box center [412, 263] width 42 height 19
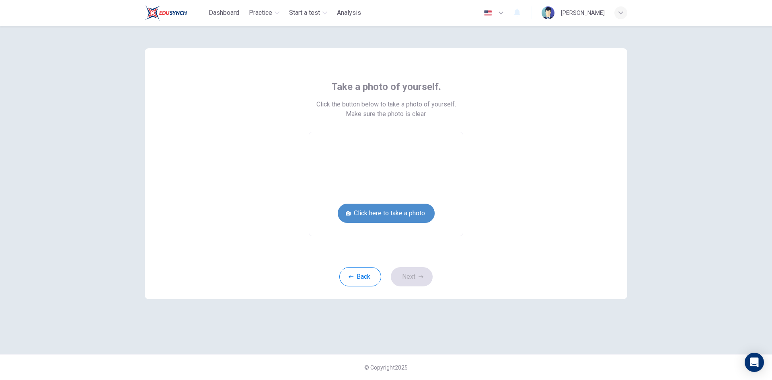
click at [414, 214] on button "Click here to take a photo" at bounding box center [386, 213] width 97 height 19
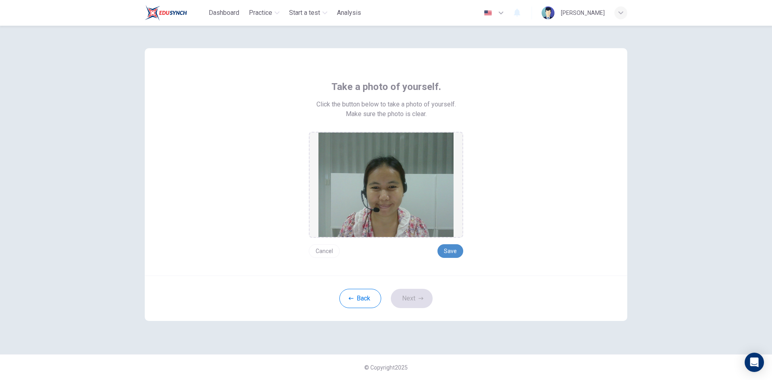
click at [452, 251] on button "Save" at bounding box center [450, 251] width 26 height 14
click at [411, 298] on button "Next" at bounding box center [412, 298] width 42 height 19
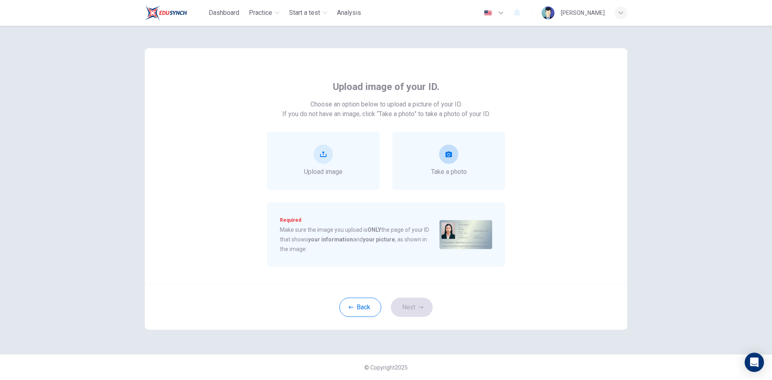
click at [453, 164] on div "Take a photo" at bounding box center [449, 161] width 36 height 32
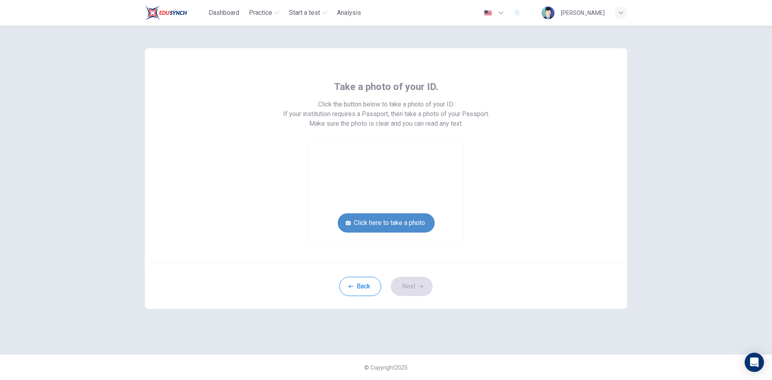
click at [413, 223] on button "Click here to take a photo" at bounding box center [386, 222] width 97 height 19
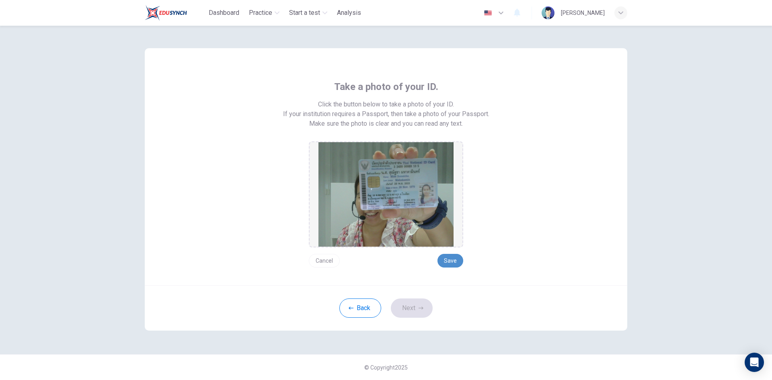
click at [449, 258] on button "Save" at bounding box center [450, 261] width 26 height 14
click at [414, 306] on button "Next" at bounding box center [412, 308] width 42 height 19
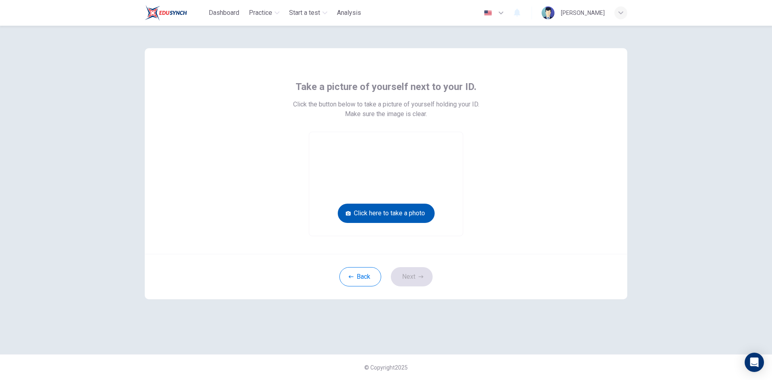
click at [417, 209] on button "Click here to take a photo" at bounding box center [386, 213] width 97 height 19
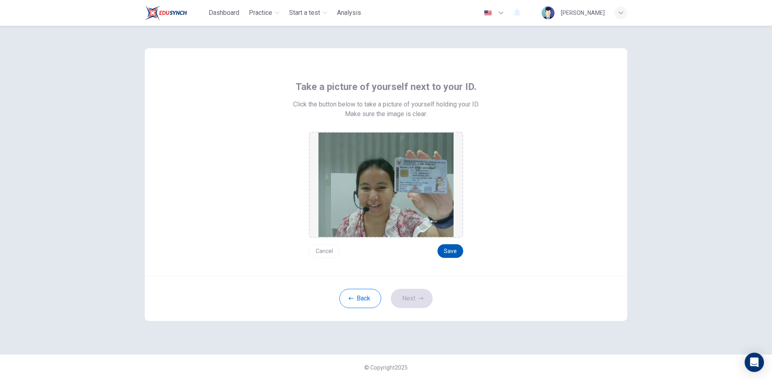
click at [449, 251] on button "Save" at bounding box center [450, 251] width 26 height 14
click at [415, 297] on button "Next" at bounding box center [412, 298] width 42 height 19
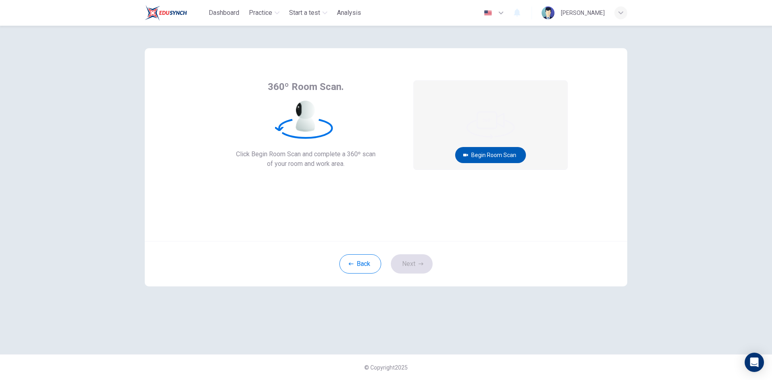
click at [498, 152] on button "Begin Room Scan" at bounding box center [490, 155] width 71 height 16
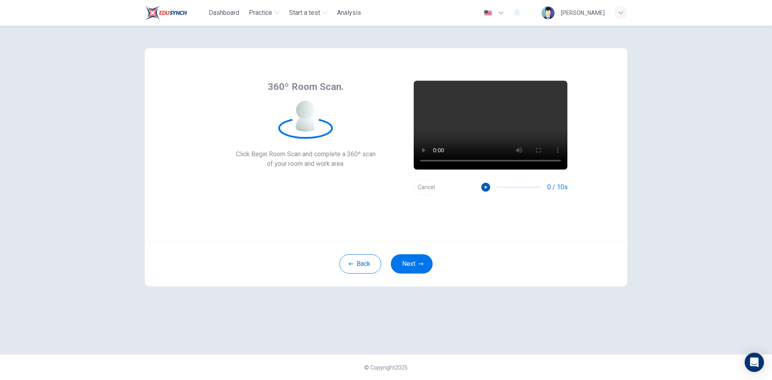
click at [487, 185] on icon "button" at bounding box center [486, 187] width 6 height 6
click at [409, 261] on button "Next" at bounding box center [412, 263] width 42 height 19
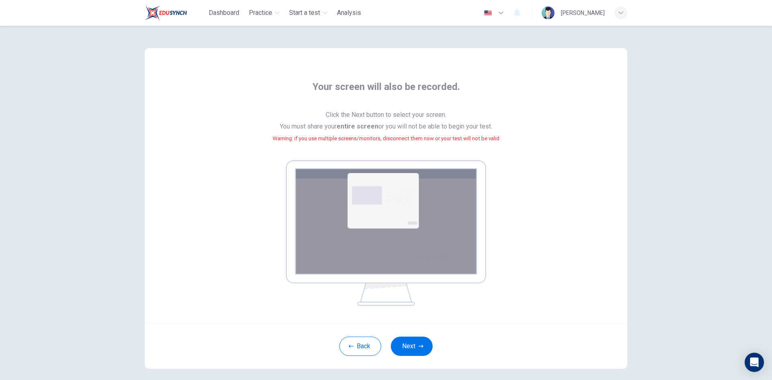
click at [411, 250] on img at bounding box center [386, 232] width 200 height 145
click at [410, 343] on button "Next" at bounding box center [412, 346] width 42 height 19
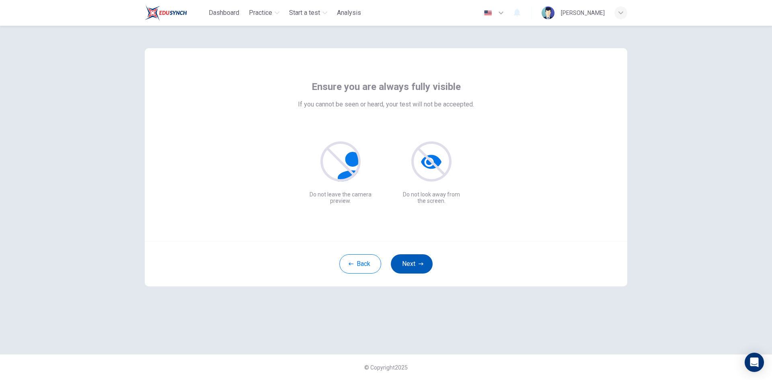
click at [406, 265] on button "Next" at bounding box center [412, 263] width 42 height 19
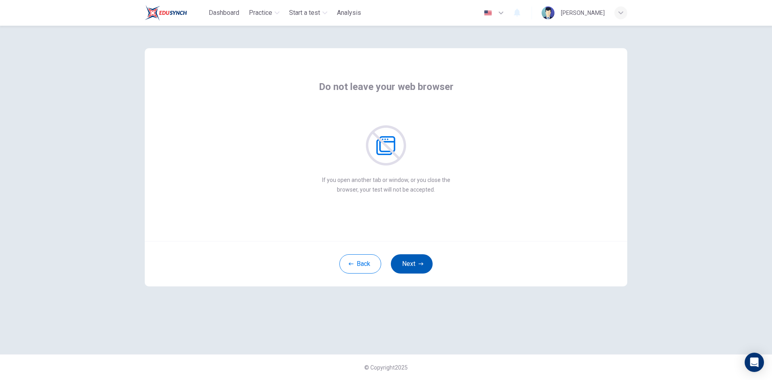
click at [408, 262] on button "Next" at bounding box center [412, 263] width 42 height 19
click at [409, 262] on button "Next" at bounding box center [412, 263] width 42 height 19
click at [414, 261] on button "Next" at bounding box center [412, 263] width 42 height 19
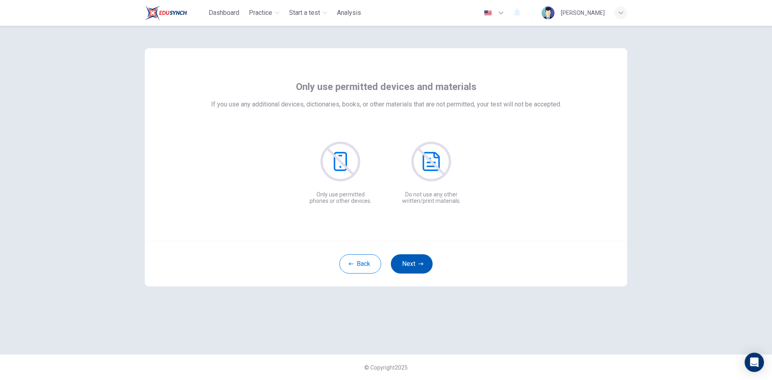
click at [419, 262] on icon "button" at bounding box center [420, 264] width 5 height 5
click at [414, 261] on button "Next" at bounding box center [412, 263] width 42 height 19
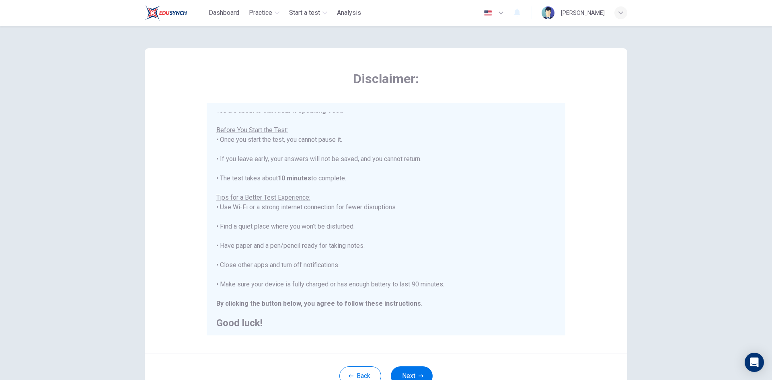
scroll to position [9, 0]
click at [409, 376] on button "Next" at bounding box center [412, 375] width 42 height 19
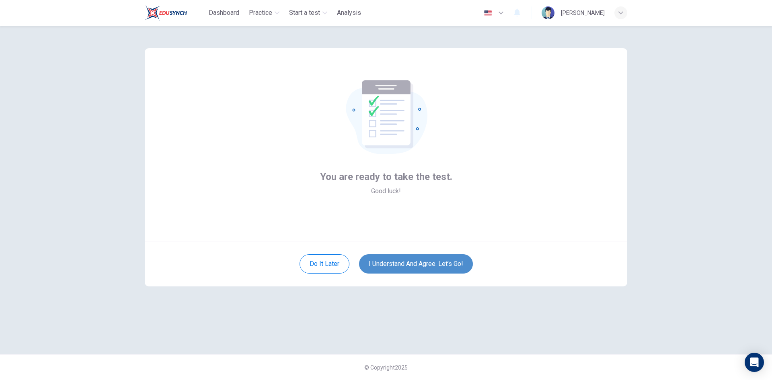
click at [438, 266] on button "I understand and agree. Let’s go!" at bounding box center [416, 263] width 114 height 19
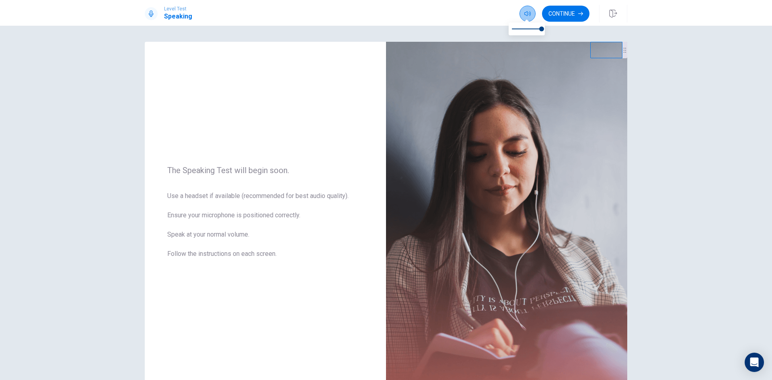
click at [530, 14] on button "button" at bounding box center [527, 14] width 16 height 16
click at [572, 17] on button "Continue" at bounding box center [565, 14] width 47 height 16
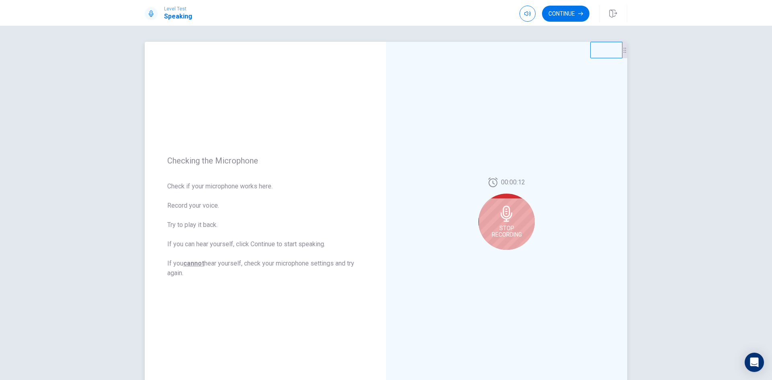
click at [504, 222] on div "Stop Recording" at bounding box center [506, 222] width 56 height 56
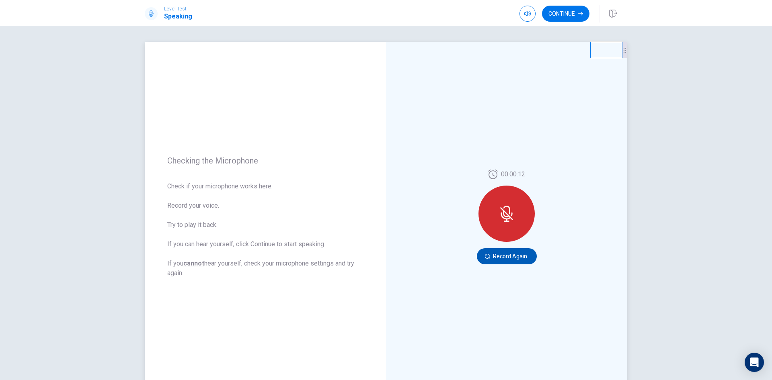
click at [505, 251] on button "Record Again" at bounding box center [507, 256] width 60 height 16
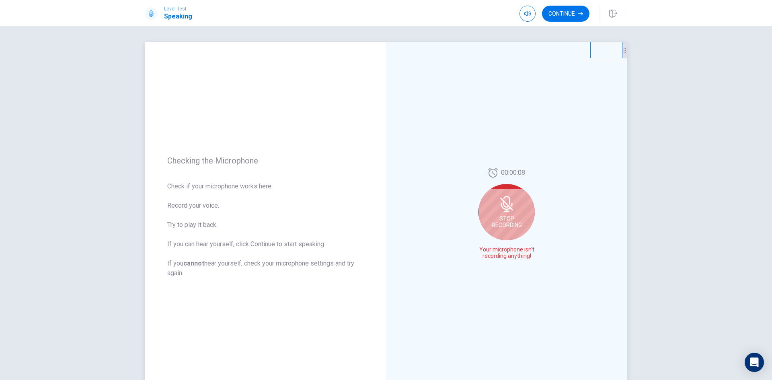
click at [505, 214] on div "Stop Recording" at bounding box center [506, 212] width 56 height 56
click at [513, 256] on icon "Play Audio" at bounding box center [515, 256] width 4 height 5
click at [495, 256] on icon "Record Again" at bounding box center [497, 256] width 5 height 5
click at [508, 208] on icon at bounding box center [505, 206] width 10 height 7
click at [507, 216] on icon at bounding box center [506, 216] width 12 height 16
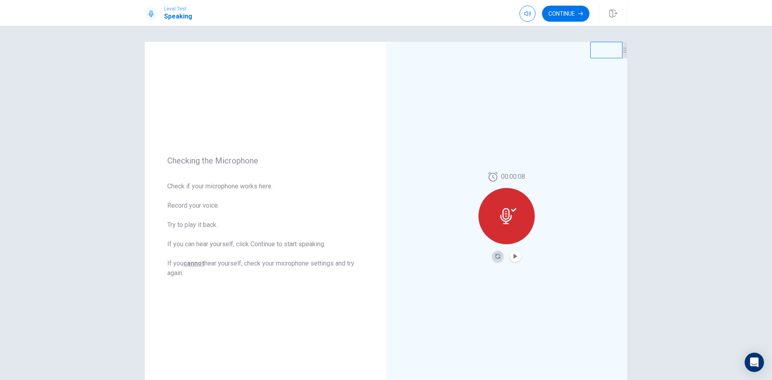
click at [495, 255] on icon "Record Again" at bounding box center [497, 256] width 5 height 5
click at [510, 220] on span "Stop Recording" at bounding box center [506, 221] width 30 height 13
click at [513, 256] on icon "Play Audio" at bounding box center [515, 256] width 4 height 5
click at [495, 258] on icon "Record Again" at bounding box center [497, 256] width 5 height 5
click at [505, 217] on span "Stop Recording" at bounding box center [506, 221] width 30 height 13
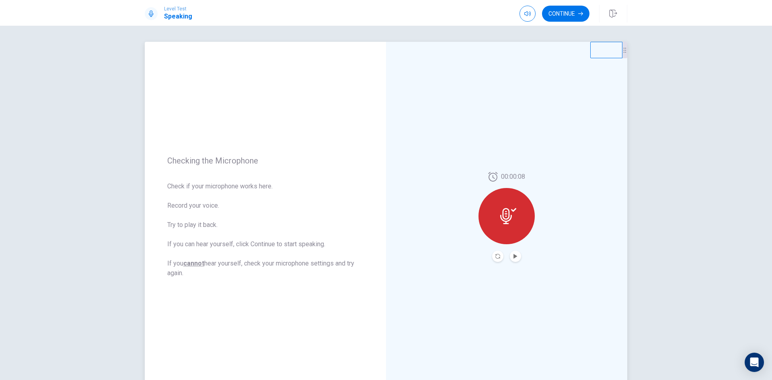
click at [514, 259] on button "Play Audio" at bounding box center [515, 256] width 11 height 11
click at [513, 257] on icon "Pause Audio" at bounding box center [515, 256] width 4 height 5
click at [570, 18] on button "Continue" at bounding box center [565, 14] width 47 height 16
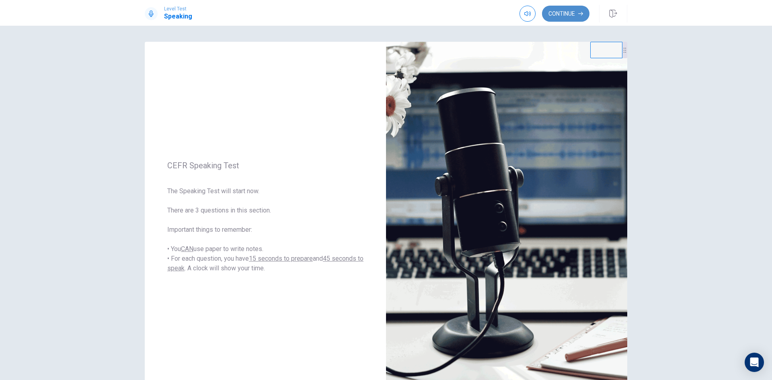
click at [559, 18] on button "Continue" at bounding box center [565, 14] width 47 height 16
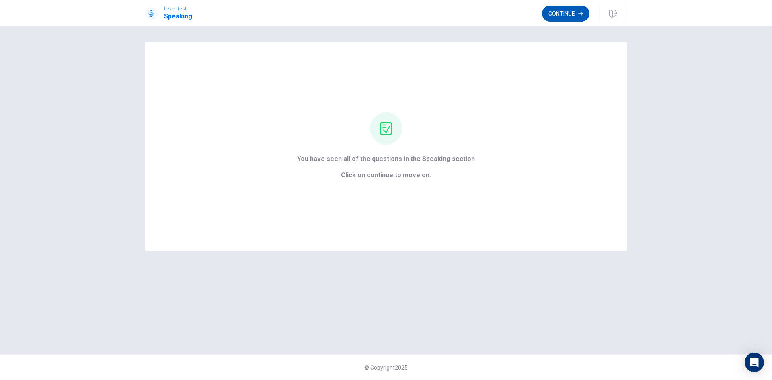
click at [573, 19] on button "Continue" at bounding box center [565, 14] width 47 height 16
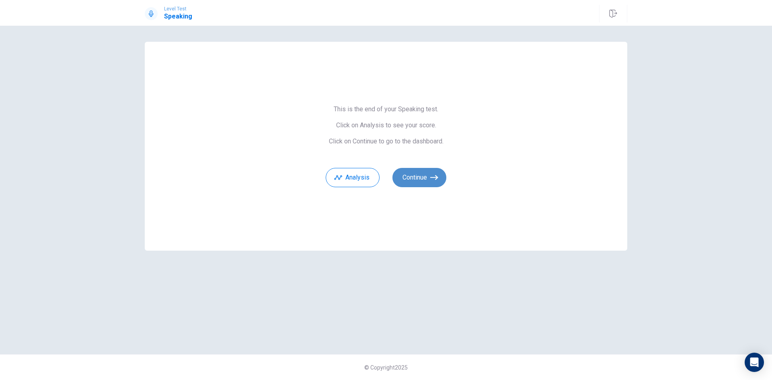
click at [428, 182] on button "Continue" at bounding box center [419, 177] width 54 height 19
